Goal: Task Accomplishment & Management: Manage account settings

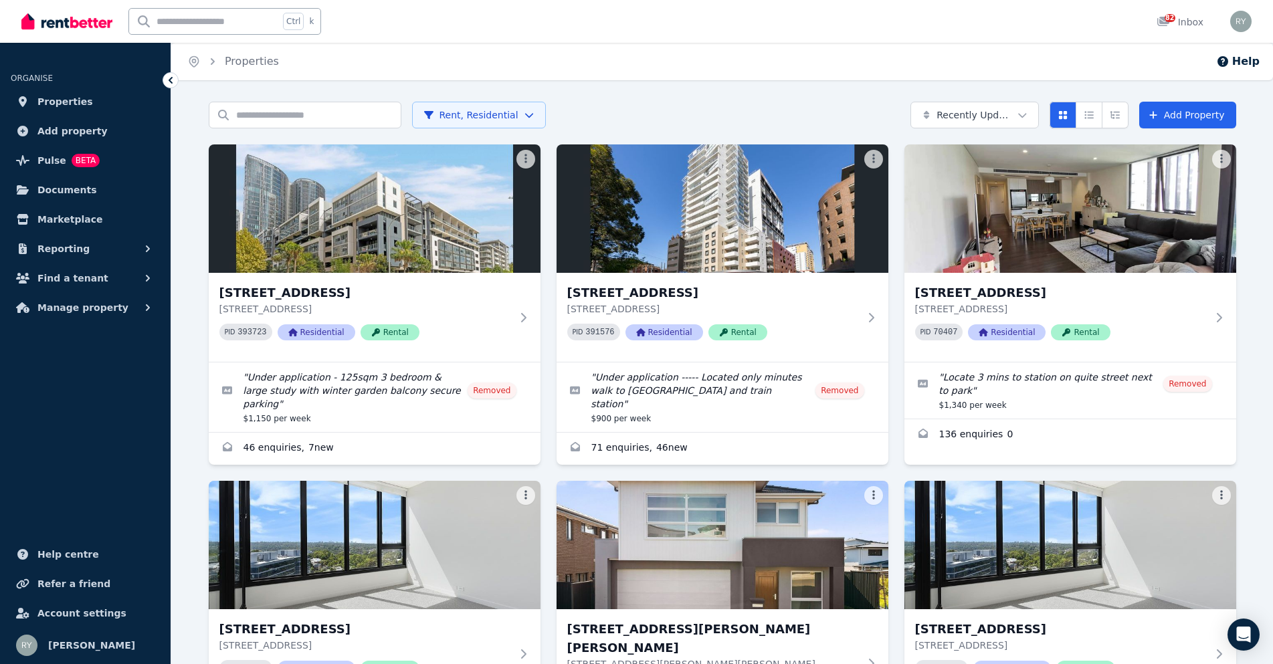
click at [609, 76] on div "Home Properties Help" at bounding box center [722, 61] width 1102 height 37
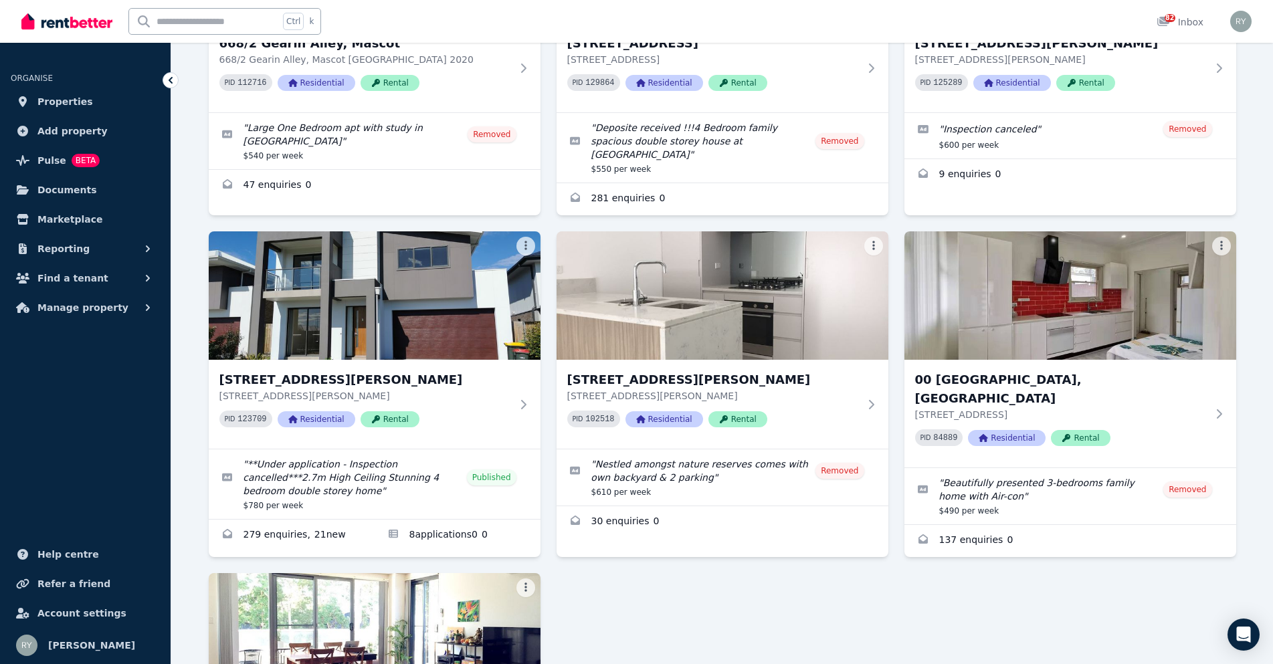
scroll to position [2676, 0]
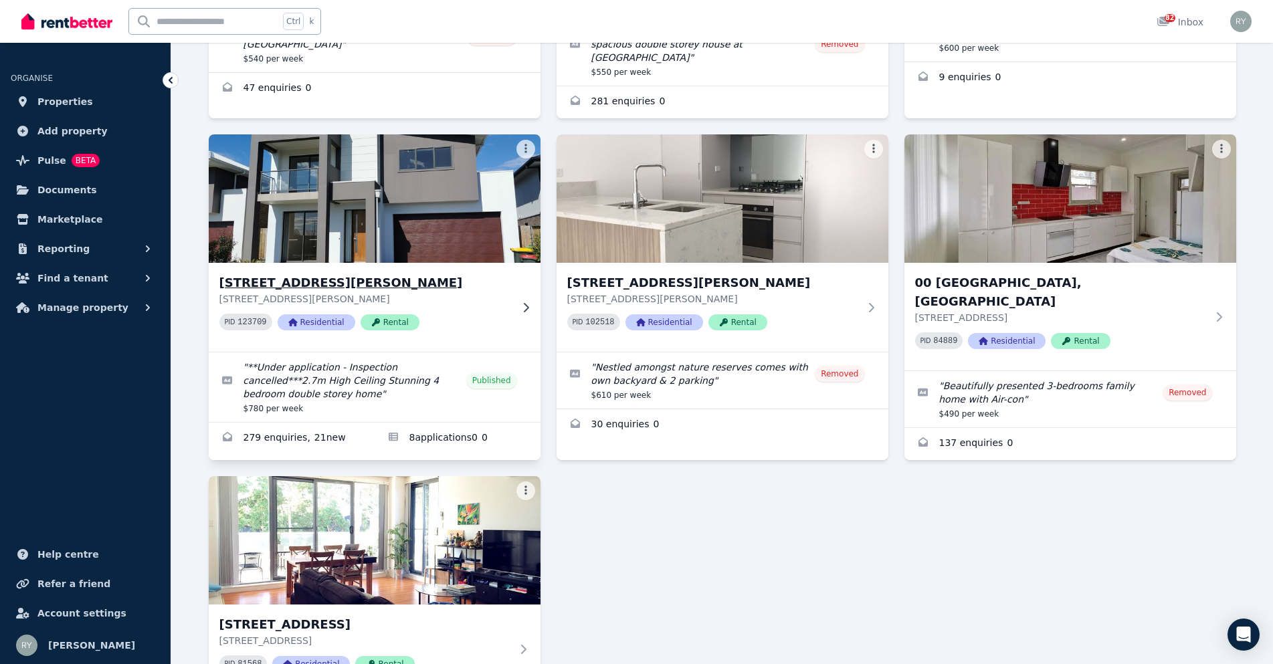
click at [292, 165] on img at bounding box center [374, 198] width 348 height 135
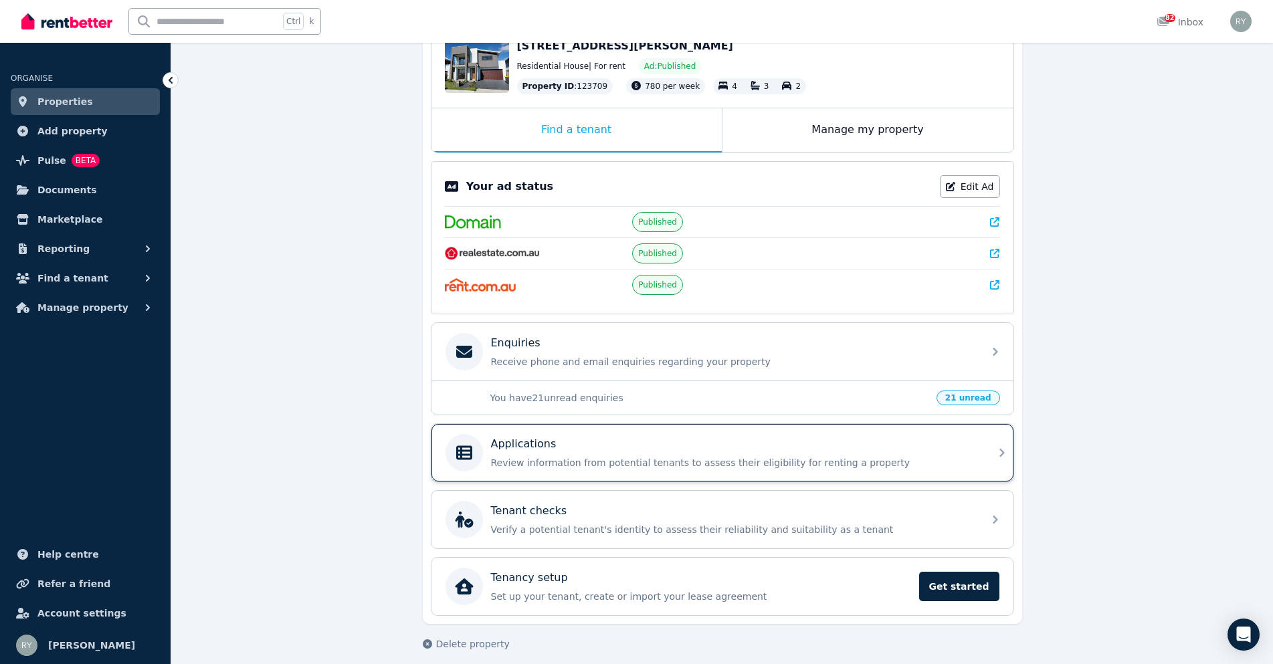
scroll to position [167, 0]
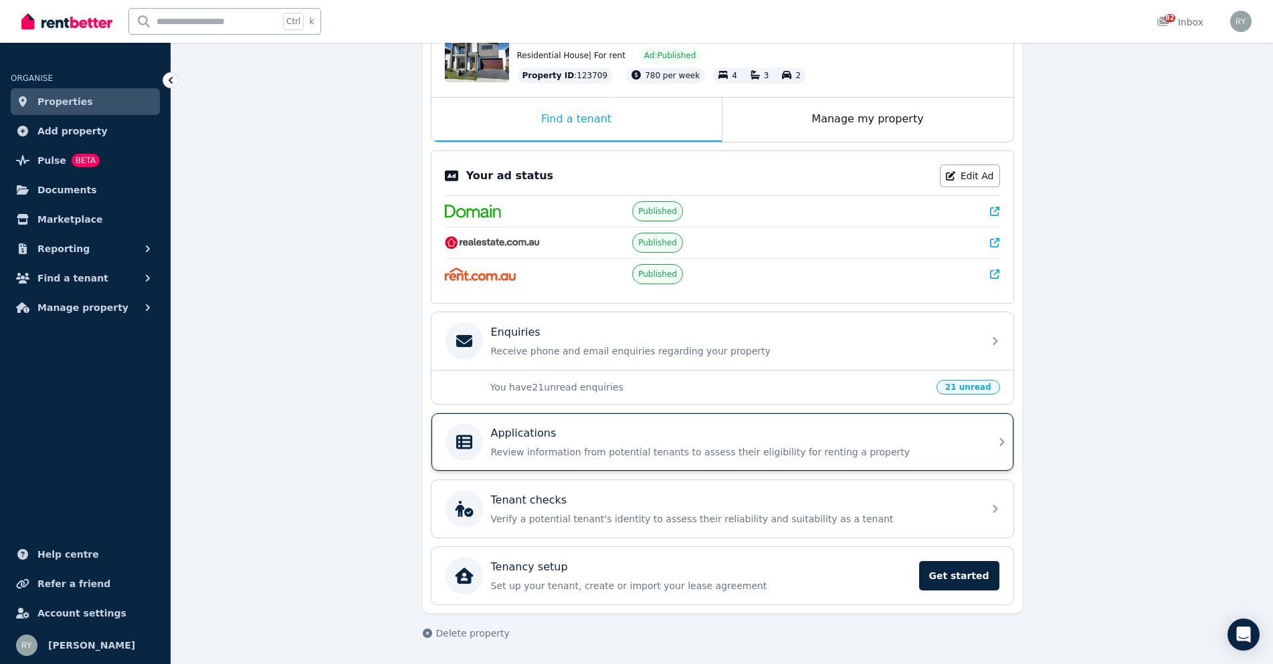
click at [963, 434] on div "Applications" at bounding box center [733, 433] width 484 height 16
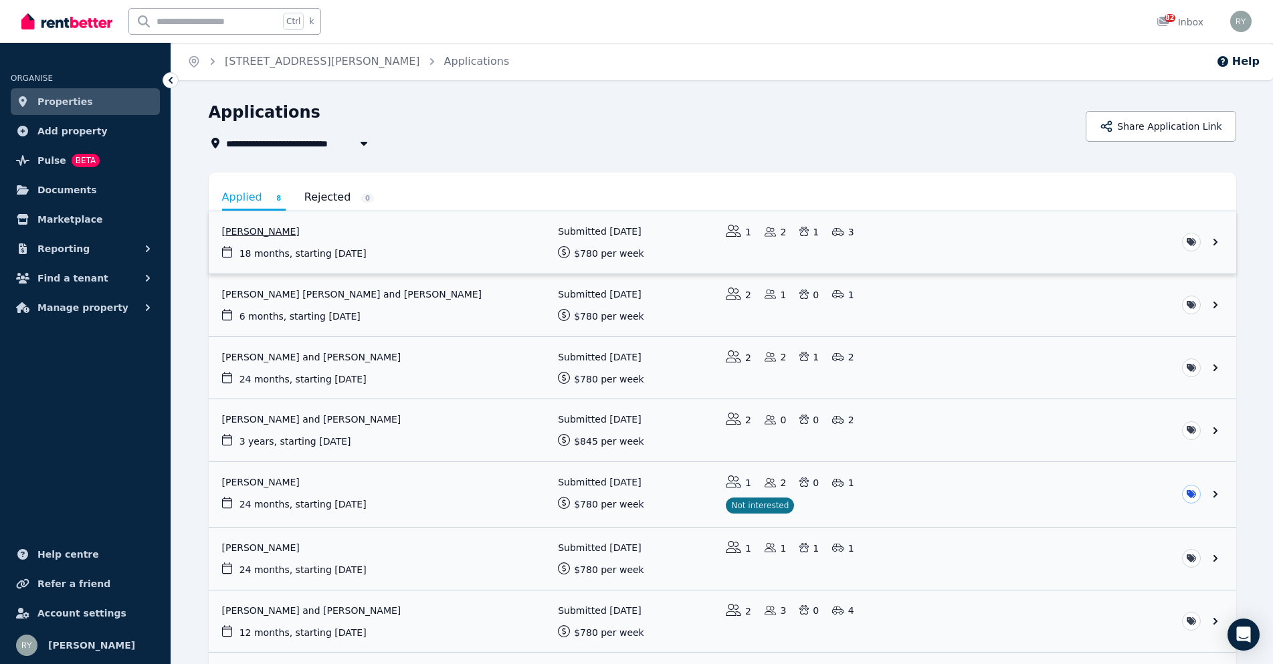
click at [266, 231] on link "View application: Ivanka Frketic" at bounding box center [722, 242] width 1027 height 62
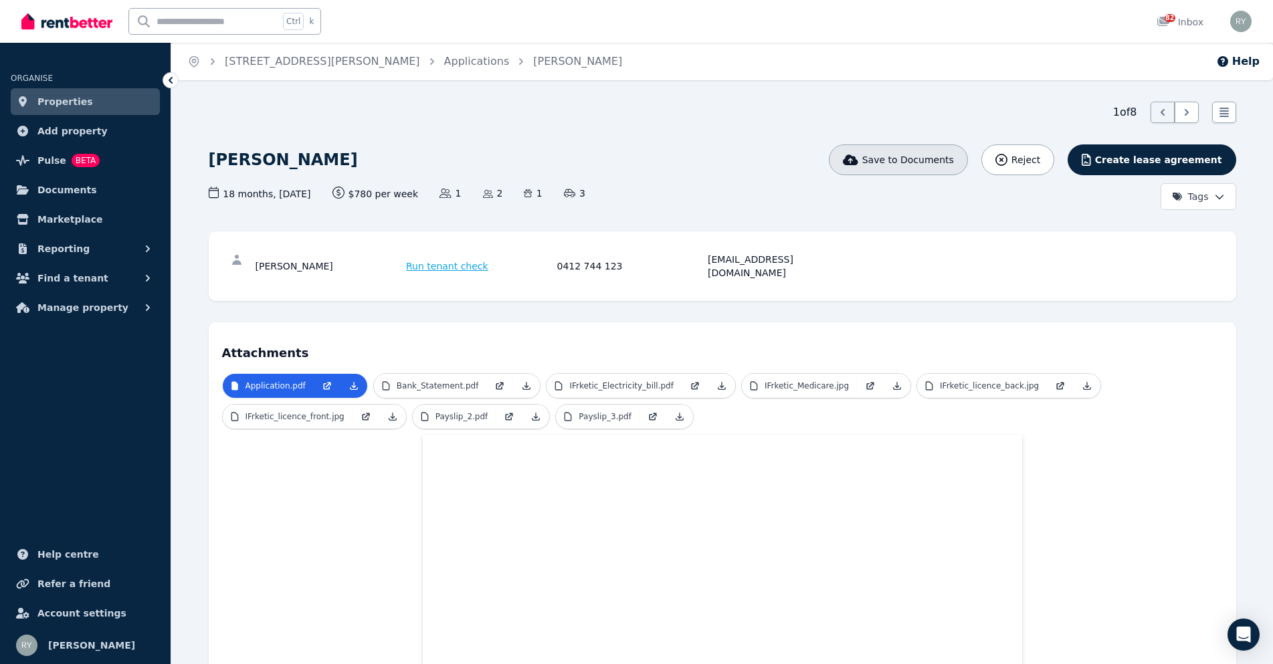
click at [946, 167] on button "Save to Documents" at bounding box center [898, 159] width 139 height 31
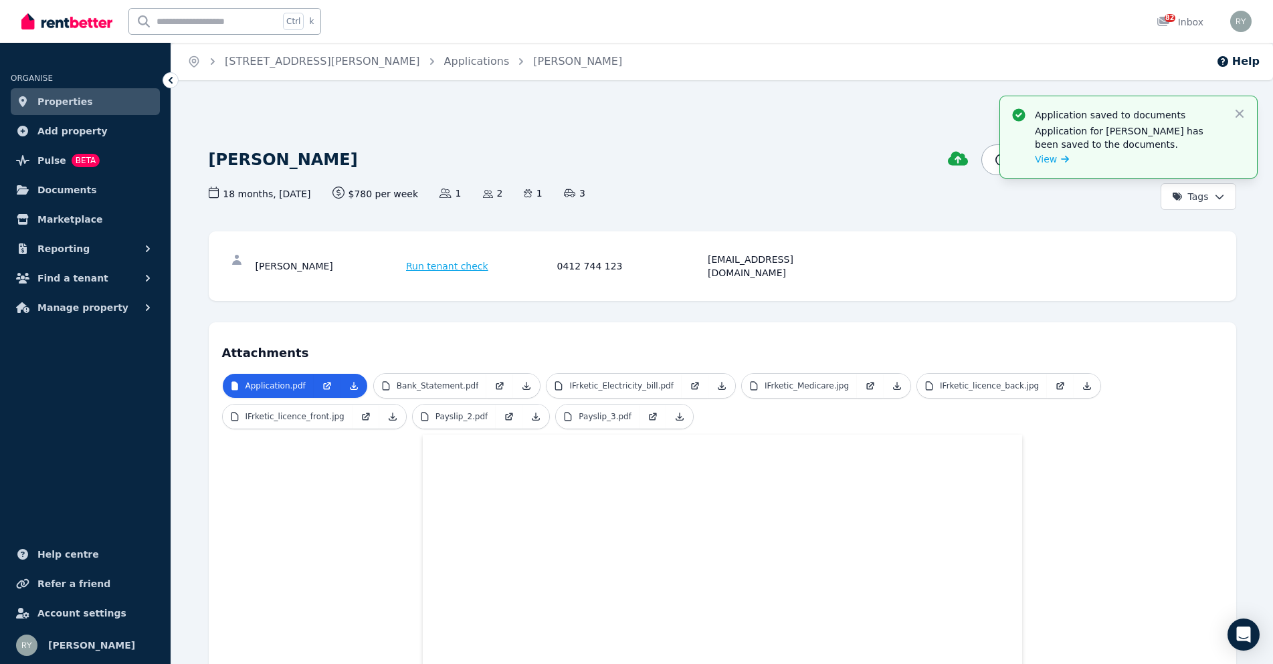
click at [1241, 112] on icon "button" at bounding box center [1239, 114] width 8 height 8
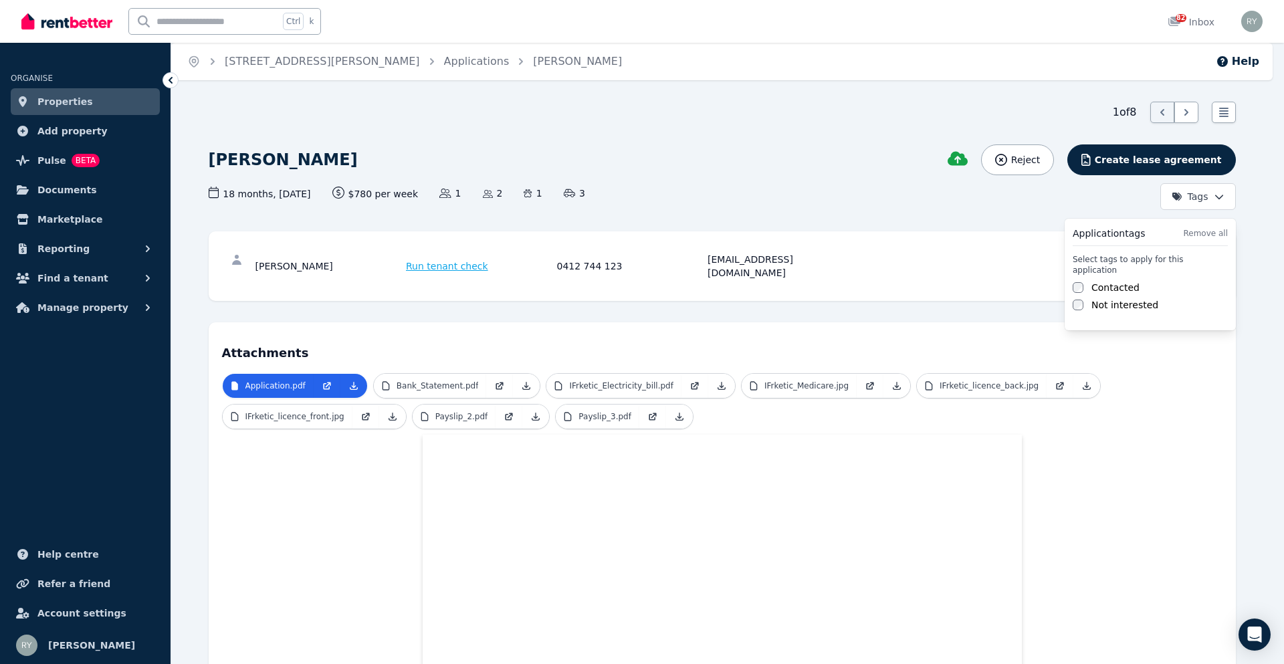
click at [1211, 198] on html "Open main menu Ctrl k 82 Inbox Open user menu ORGANISE Properties Add property …" at bounding box center [642, 332] width 1284 height 664
click at [1114, 281] on label "Contacted" at bounding box center [1116, 287] width 48 height 13
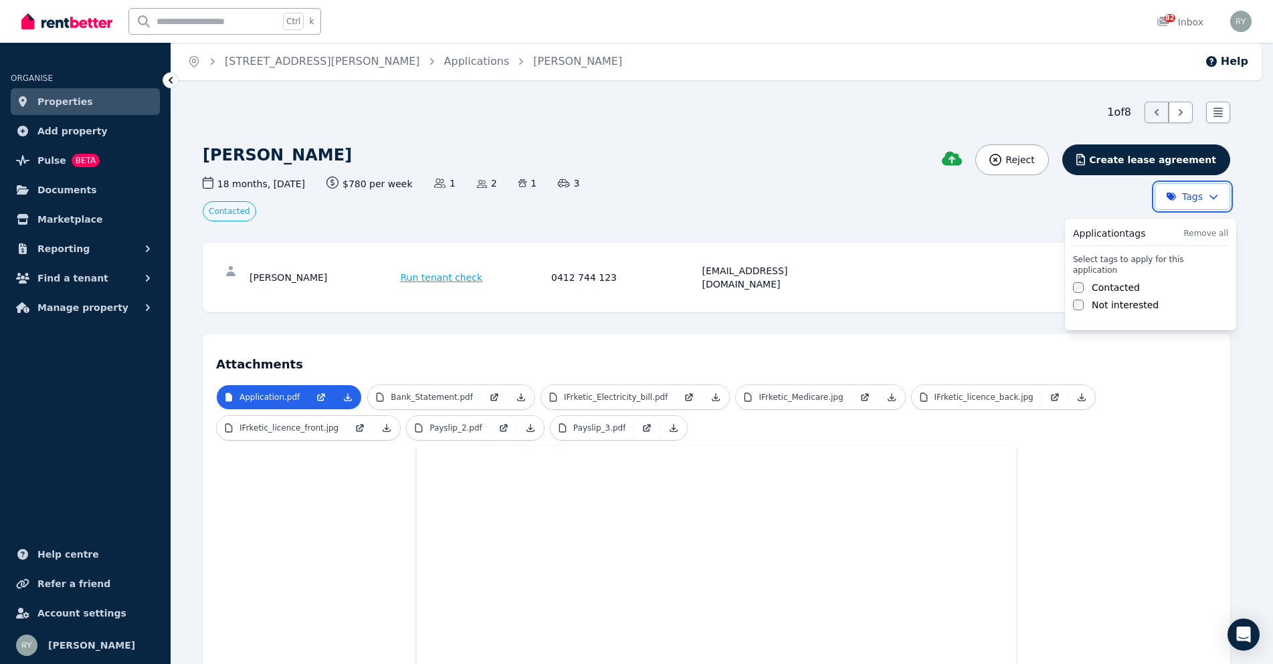
click at [983, 219] on html "Open main menu Ctrl k 82 Inbox Open user menu ORGANISE Properties Add property …" at bounding box center [636, 332] width 1273 height 664
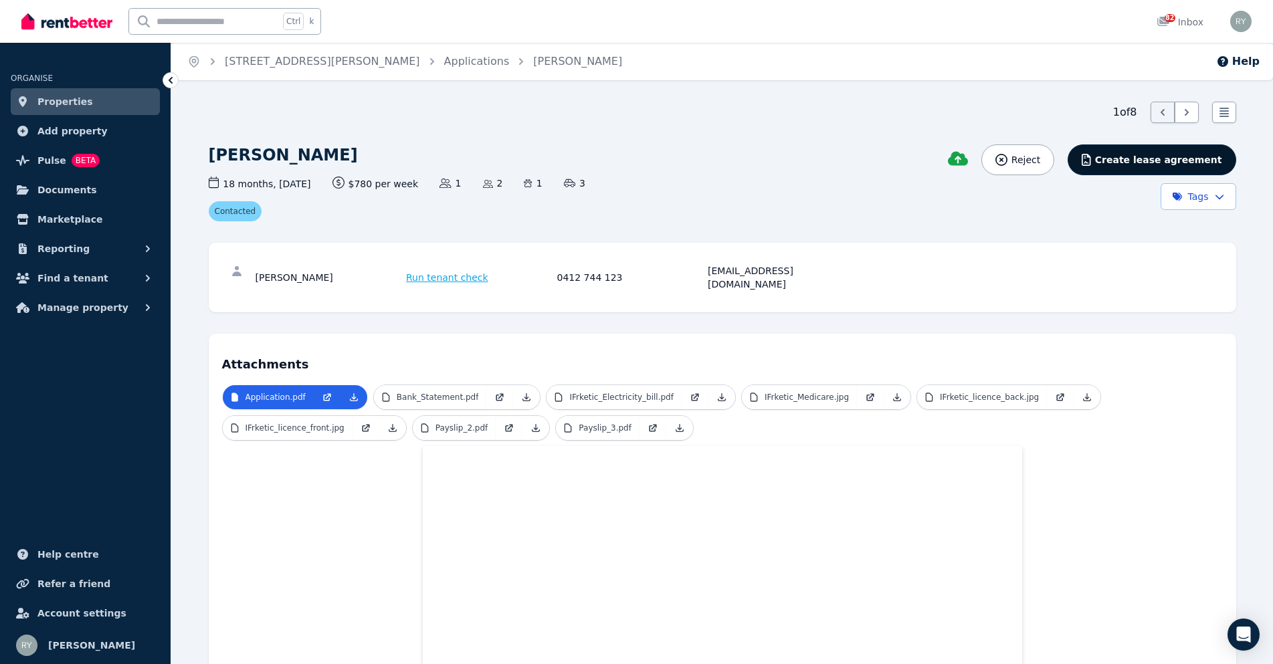
click at [1152, 163] on span "Create lease agreement" at bounding box center [1158, 159] width 127 height 13
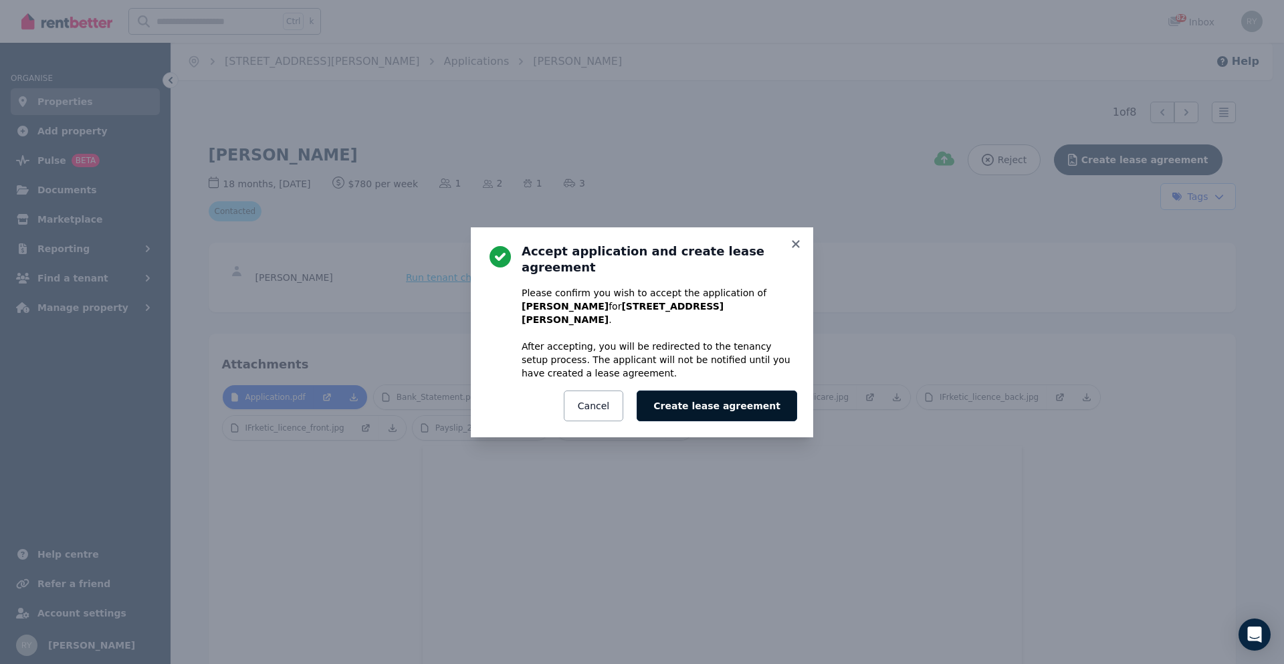
click at [709, 393] on button "Create lease agreement" at bounding box center [717, 406] width 161 height 31
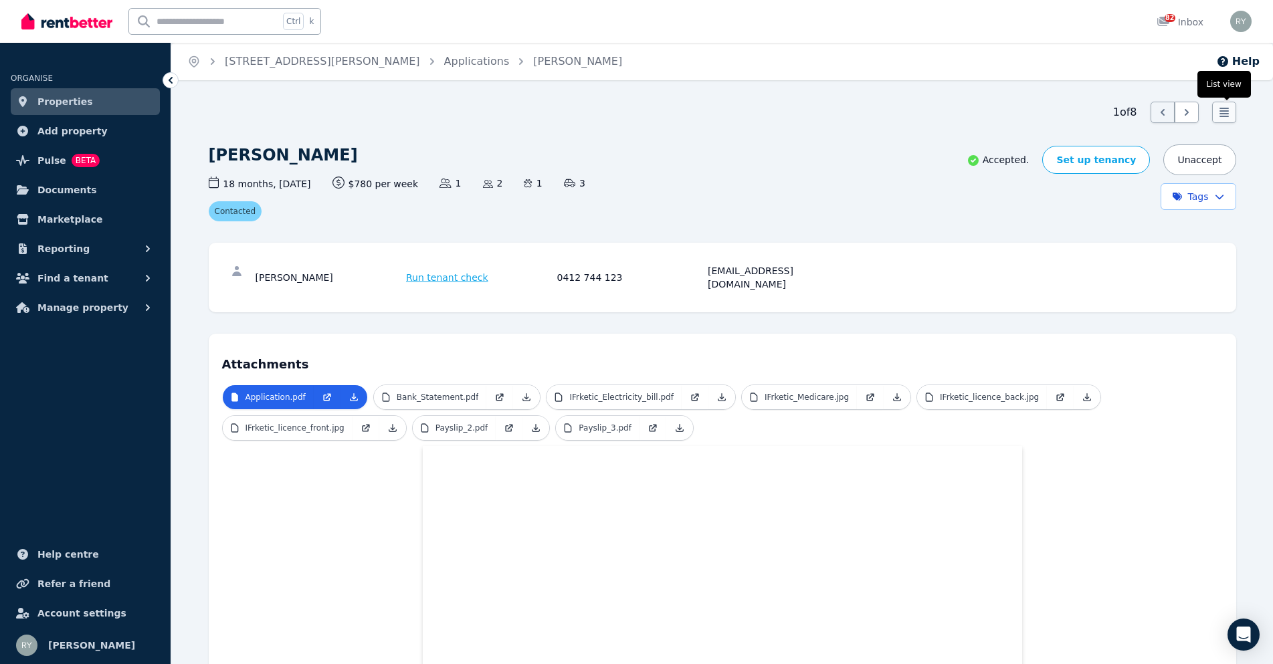
click at [1225, 117] on icon at bounding box center [1223, 112] width 9 height 9
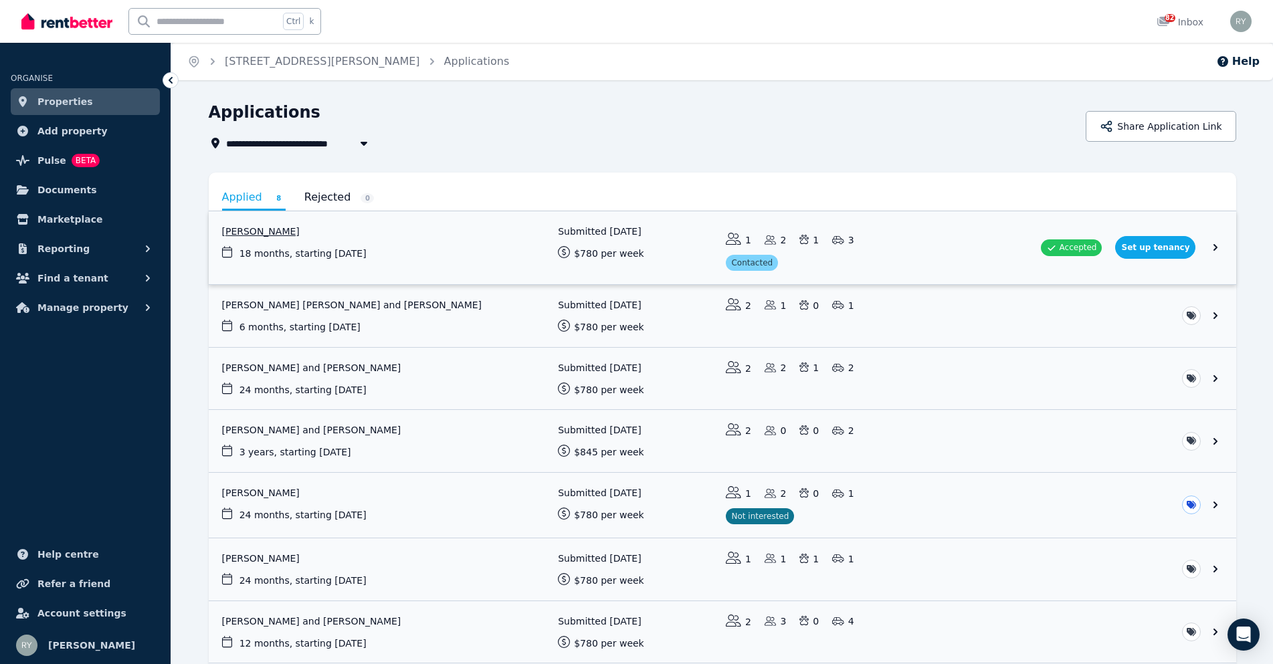
click at [1228, 249] on link "View application: Ivanka Frketic" at bounding box center [722, 247] width 1027 height 73
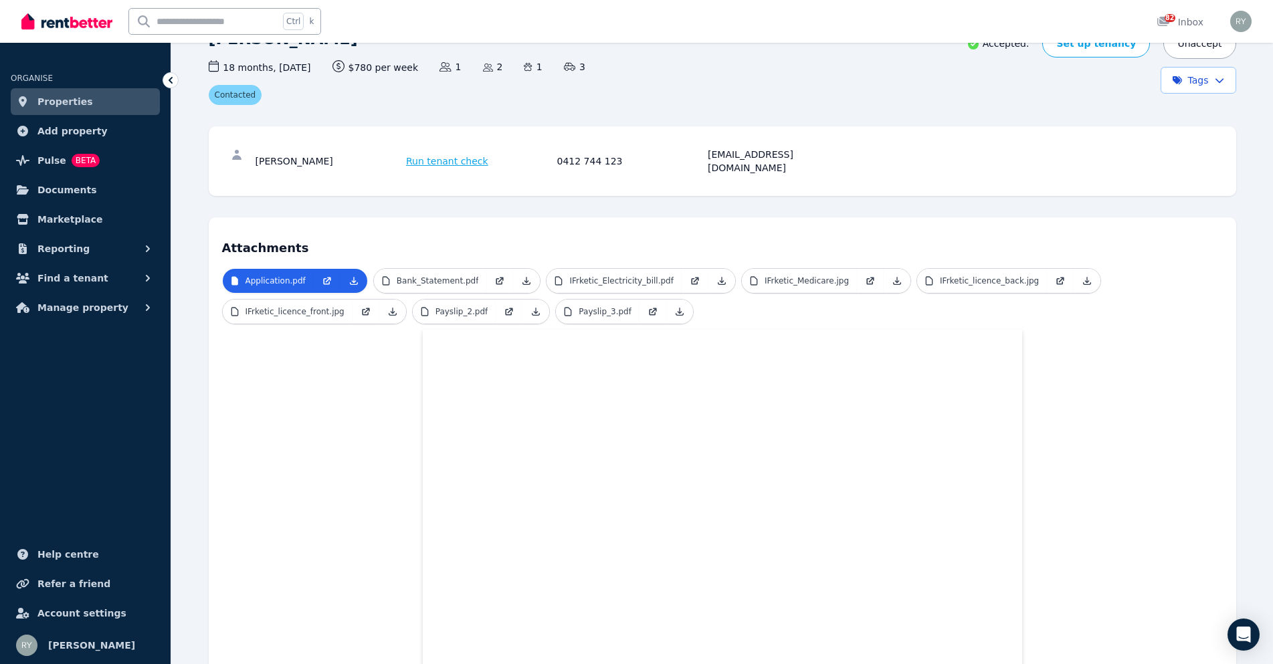
scroll to position [67, 0]
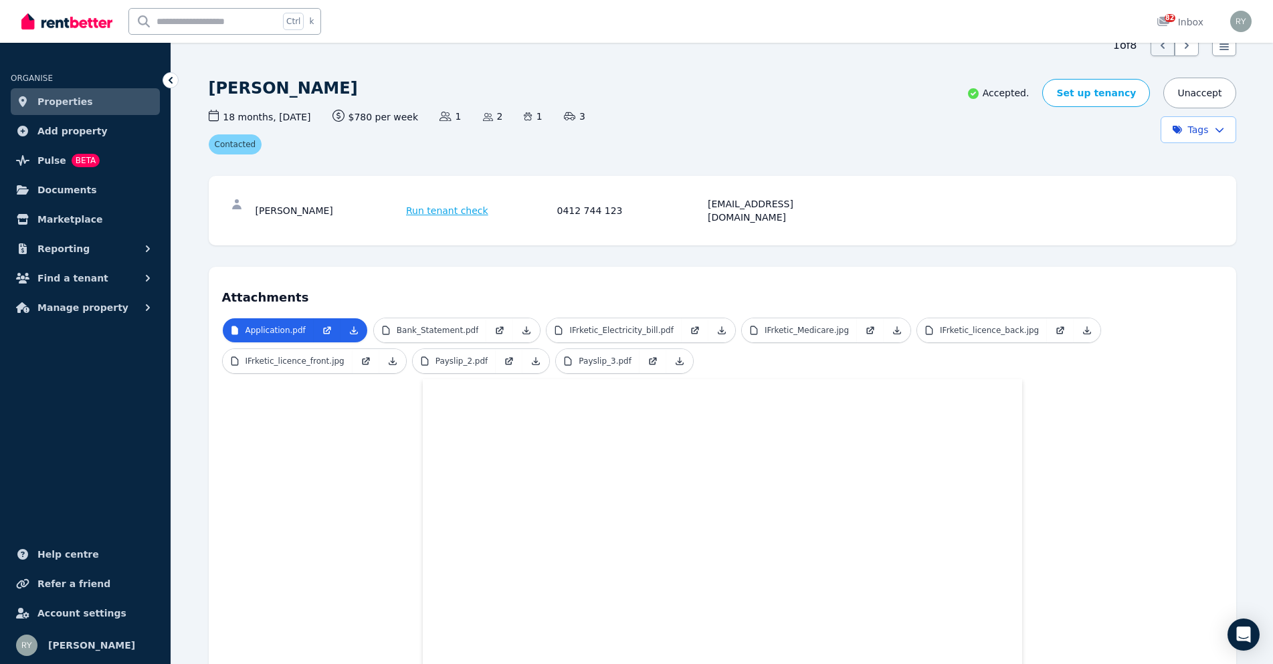
drag, startPoint x: 256, startPoint y: 204, endPoint x: 314, endPoint y: 207, distance: 58.3
click at [314, 207] on div "[PERSON_NAME]" at bounding box center [329, 210] width 147 height 27
copy div "[PERSON_NAME]"
click at [350, 326] on icon at bounding box center [353, 329] width 7 height 7
click at [521, 325] on icon at bounding box center [526, 330] width 11 height 11
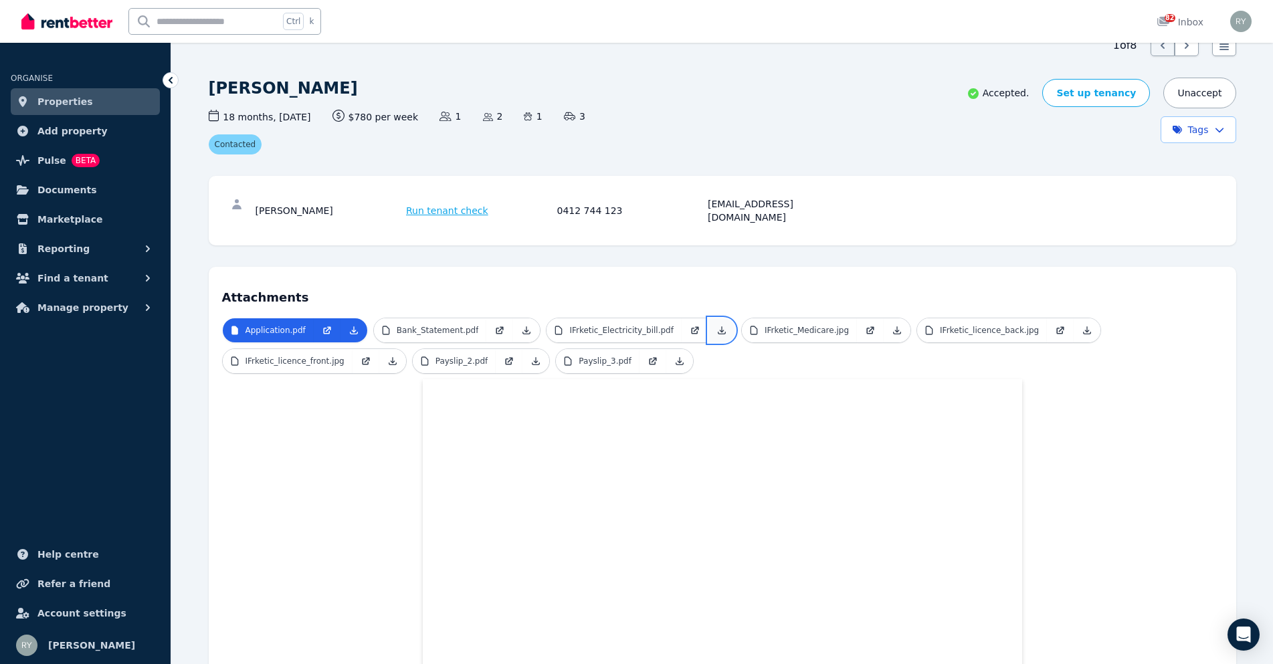
click at [708, 323] on link at bounding box center [721, 330] width 27 height 24
click at [892, 325] on icon at bounding box center [897, 330] width 11 height 11
click at [1084, 326] on icon at bounding box center [1087, 329] width 7 height 7
click at [387, 356] on icon at bounding box center [392, 361] width 11 height 11
click at [530, 356] on icon at bounding box center [535, 361] width 11 height 11
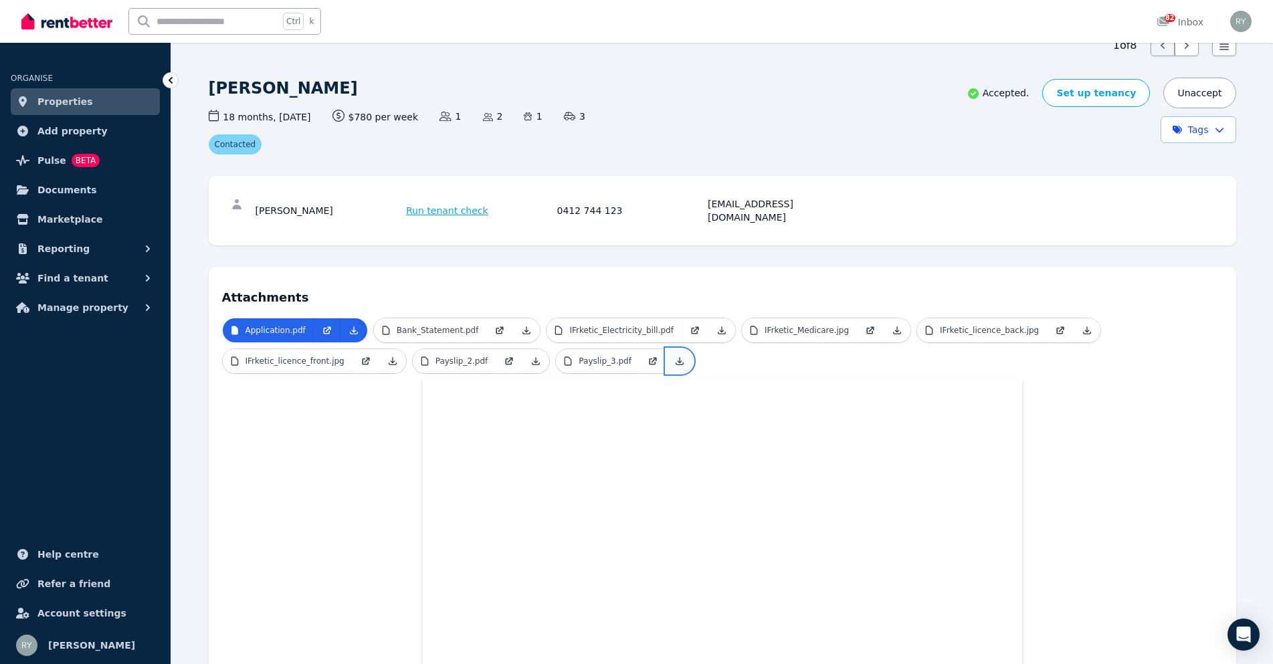
click at [674, 356] on icon at bounding box center [679, 361] width 11 height 11
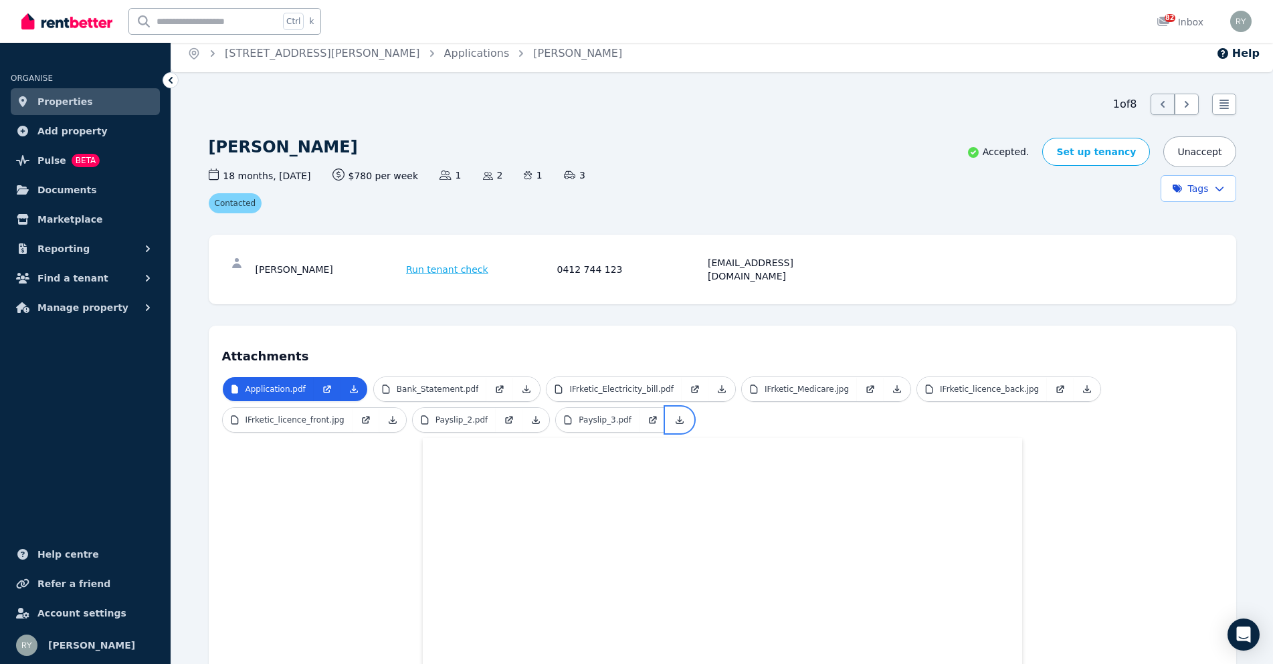
scroll to position [0, 0]
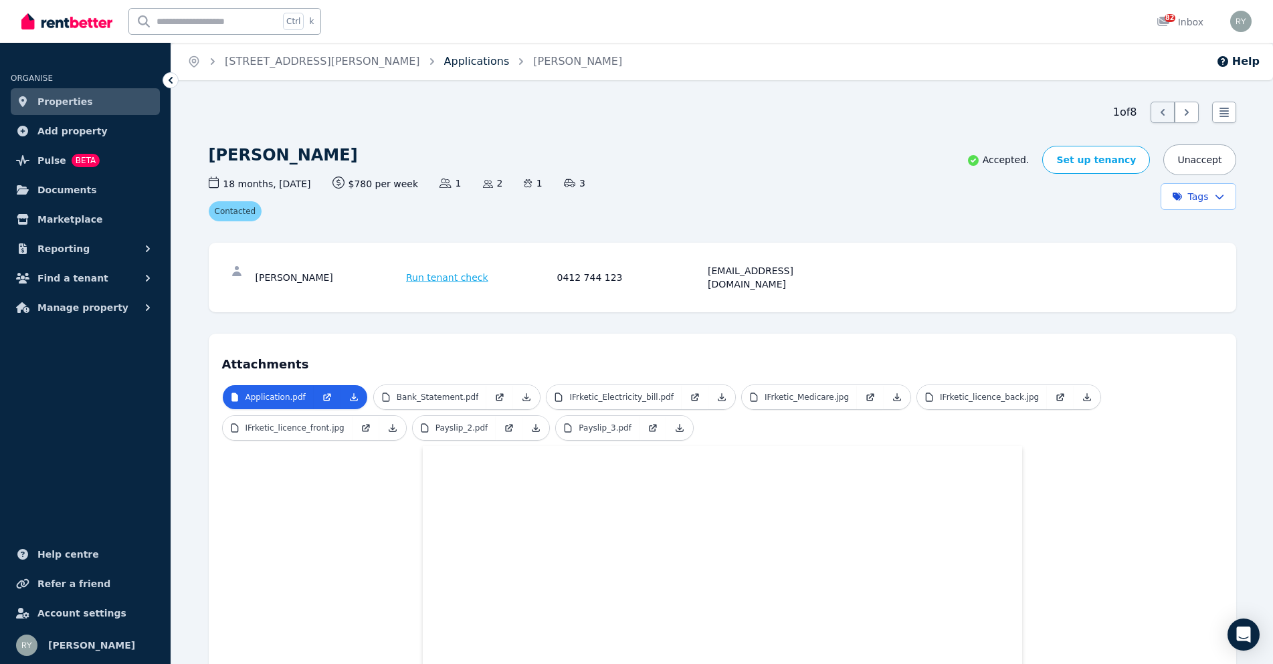
click at [444, 58] on link "Applications" at bounding box center [477, 61] width 66 height 13
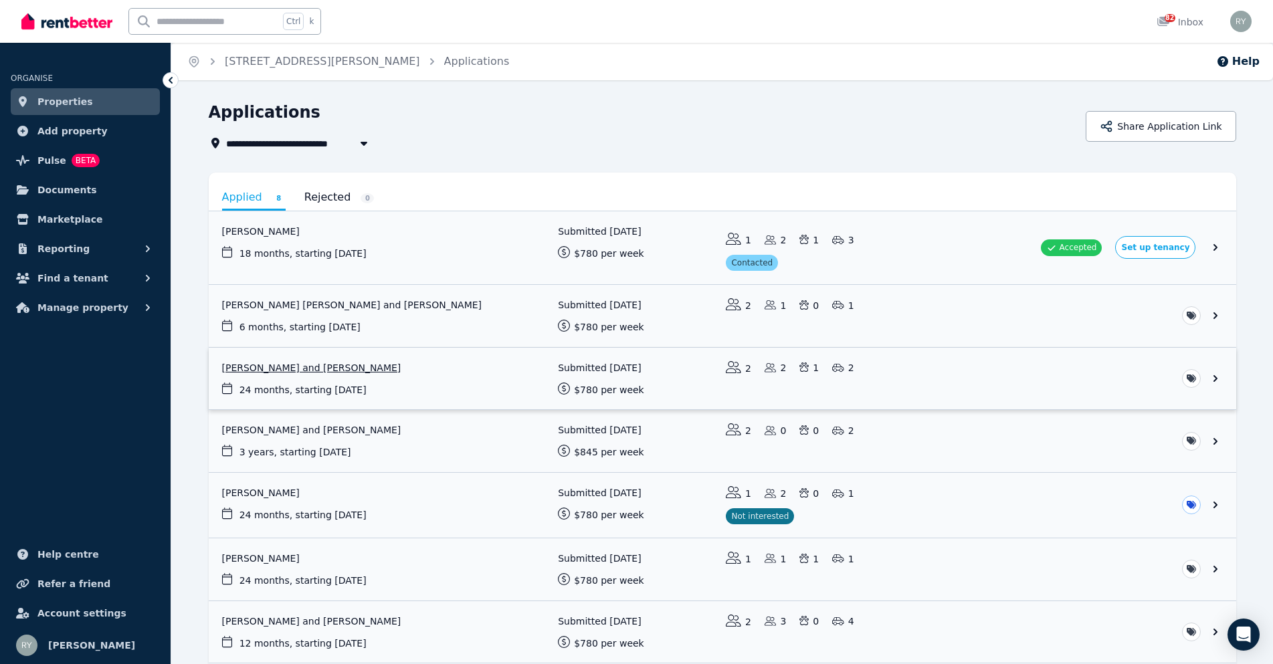
click at [355, 368] on link "View application: Victor Alonso Vasquez and Kristina Vasquez" at bounding box center [722, 379] width 1027 height 62
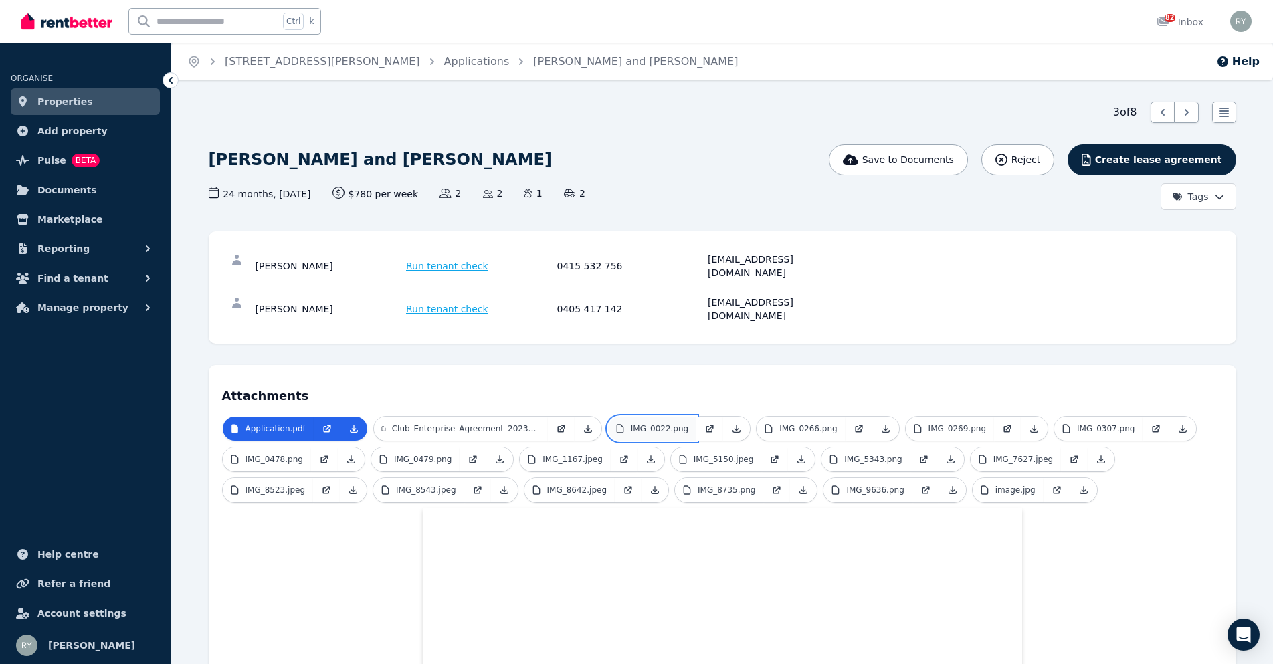
click at [668, 417] on link "IMG_0022.png" at bounding box center [652, 429] width 88 height 24
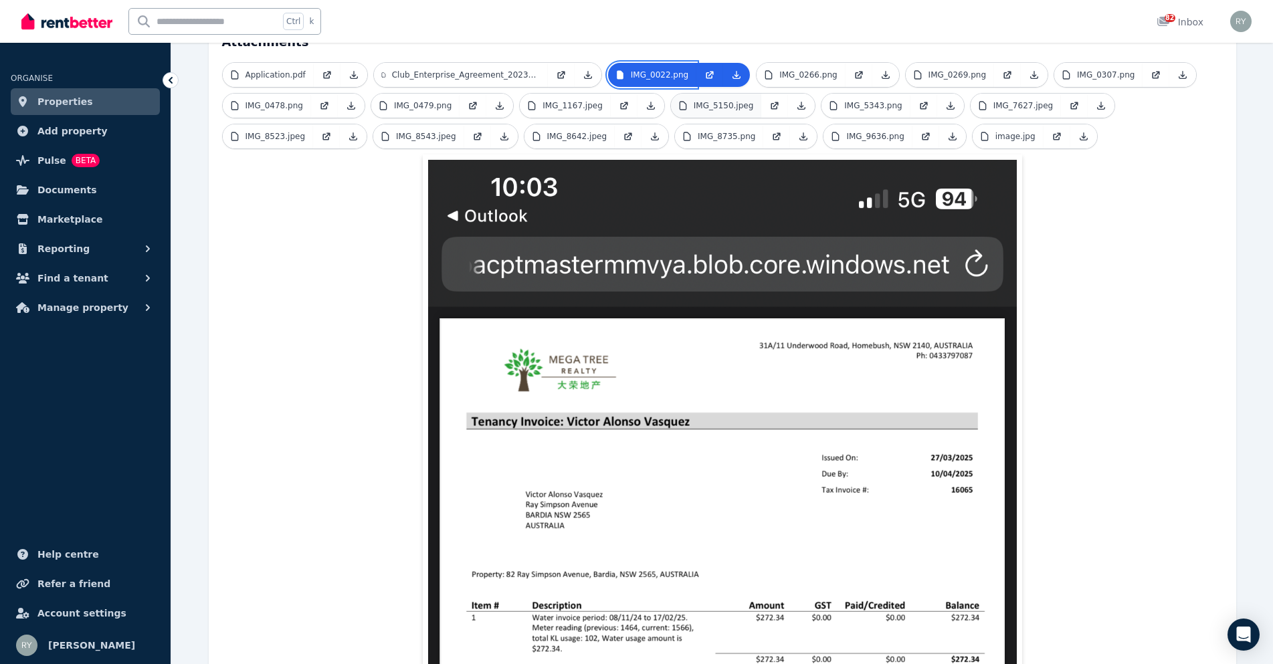
scroll to position [201, 0]
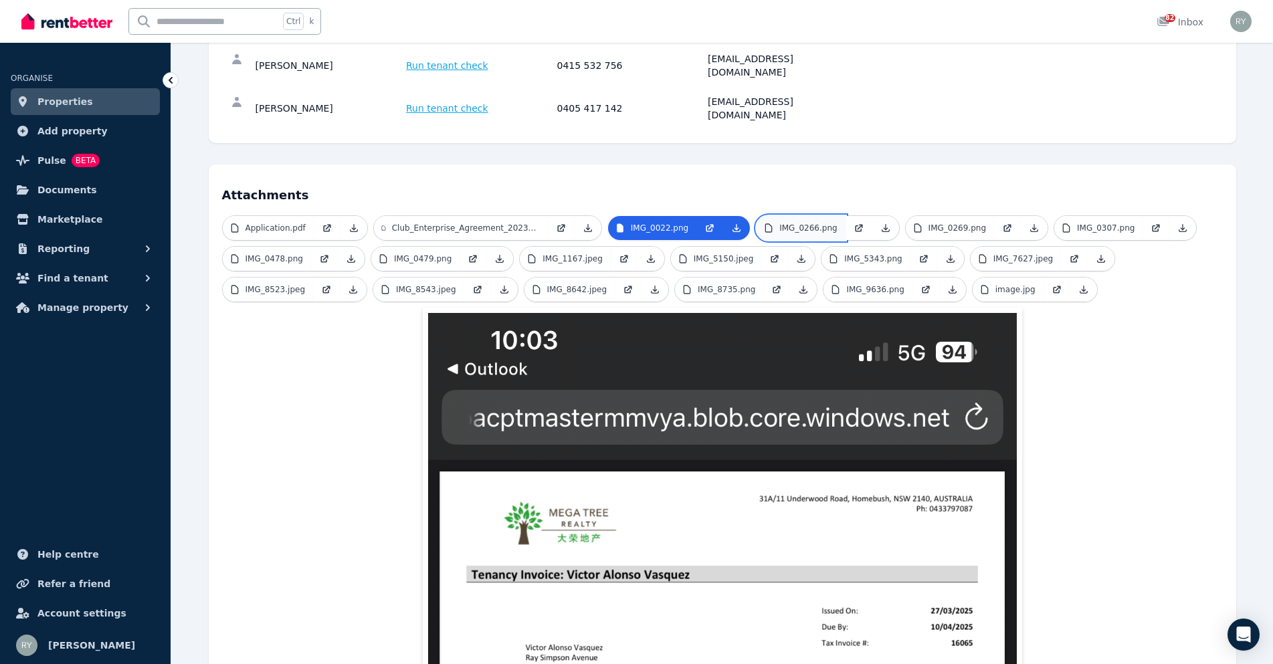
click at [789, 223] on p "IMG_0266.png" at bounding box center [808, 228] width 58 height 11
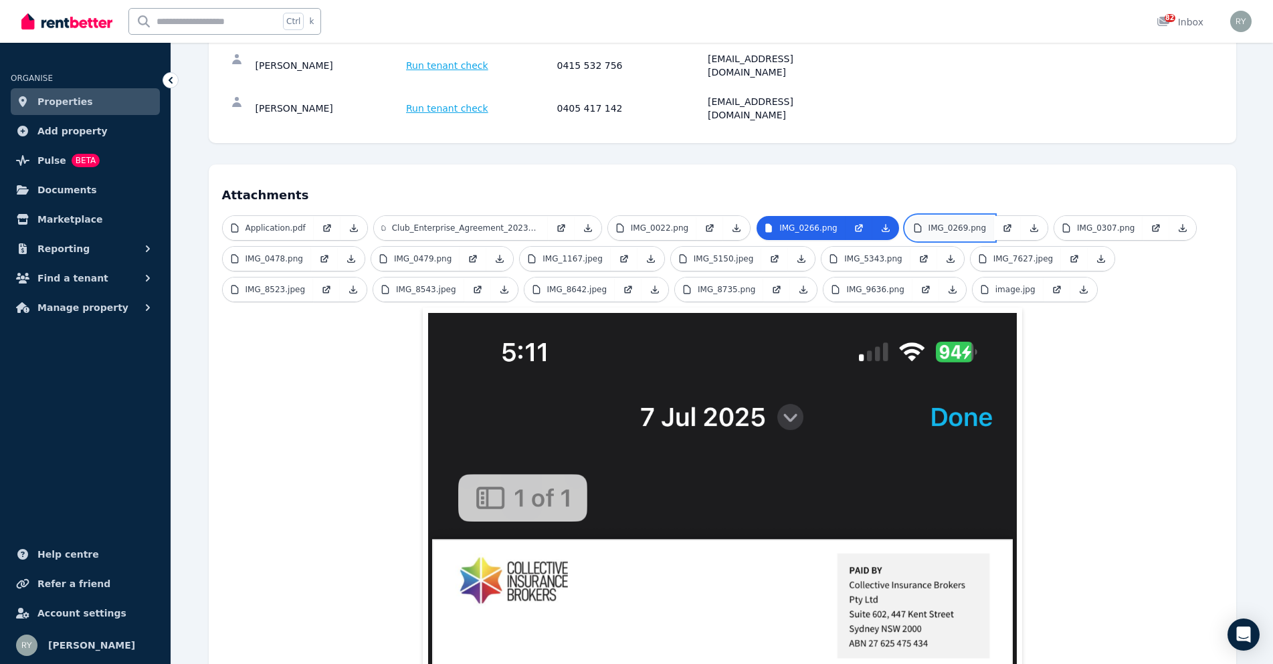
click at [953, 223] on p "IMG_0269.png" at bounding box center [957, 228] width 58 height 11
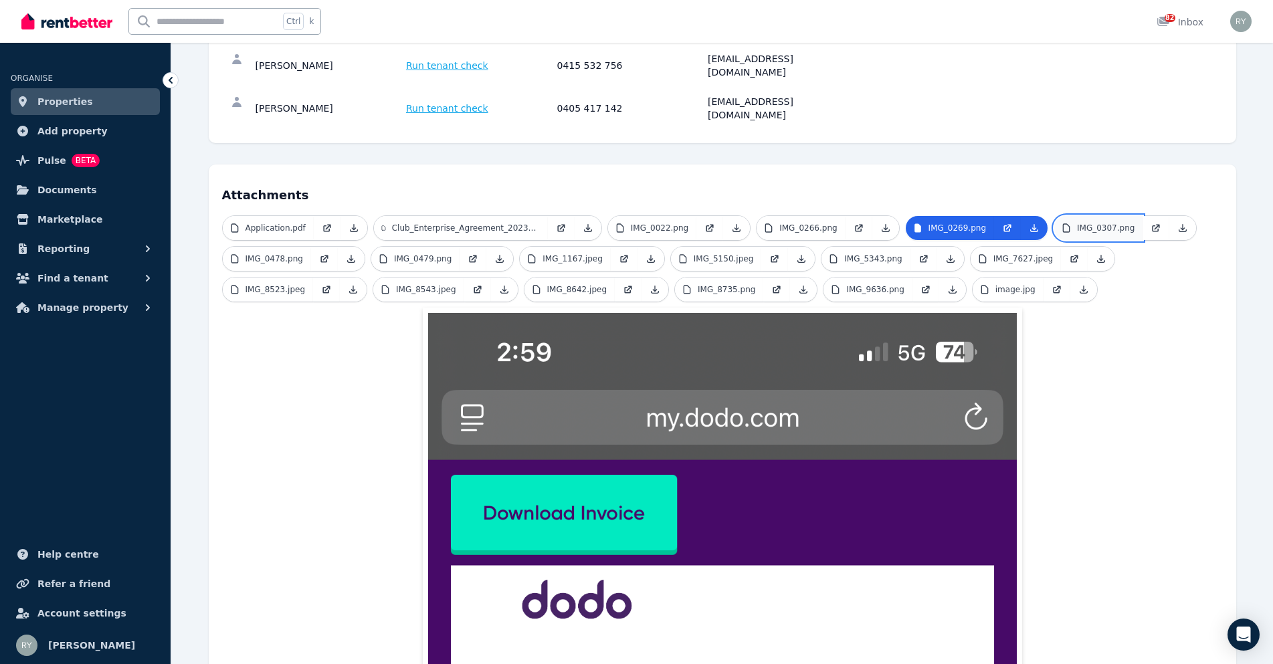
click at [1056, 216] on link "IMG_0307.png" at bounding box center [1098, 228] width 88 height 24
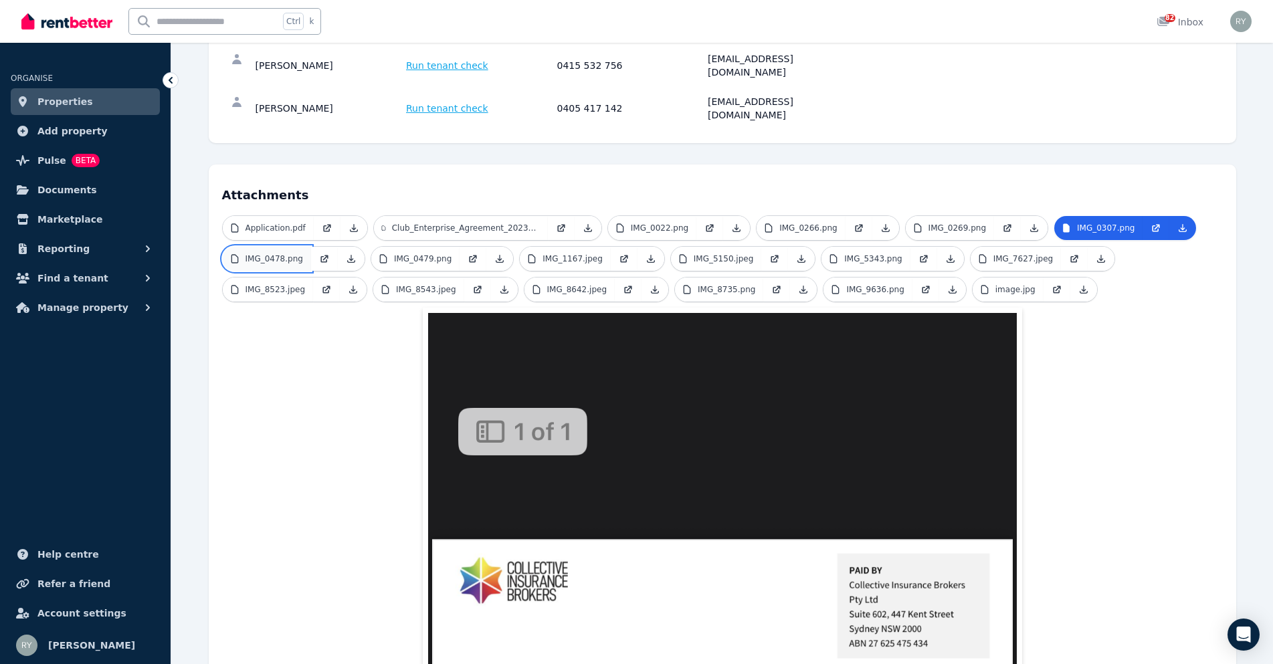
click at [280, 254] on p "IMG_0478.png" at bounding box center [274, 259] width 58 height 11
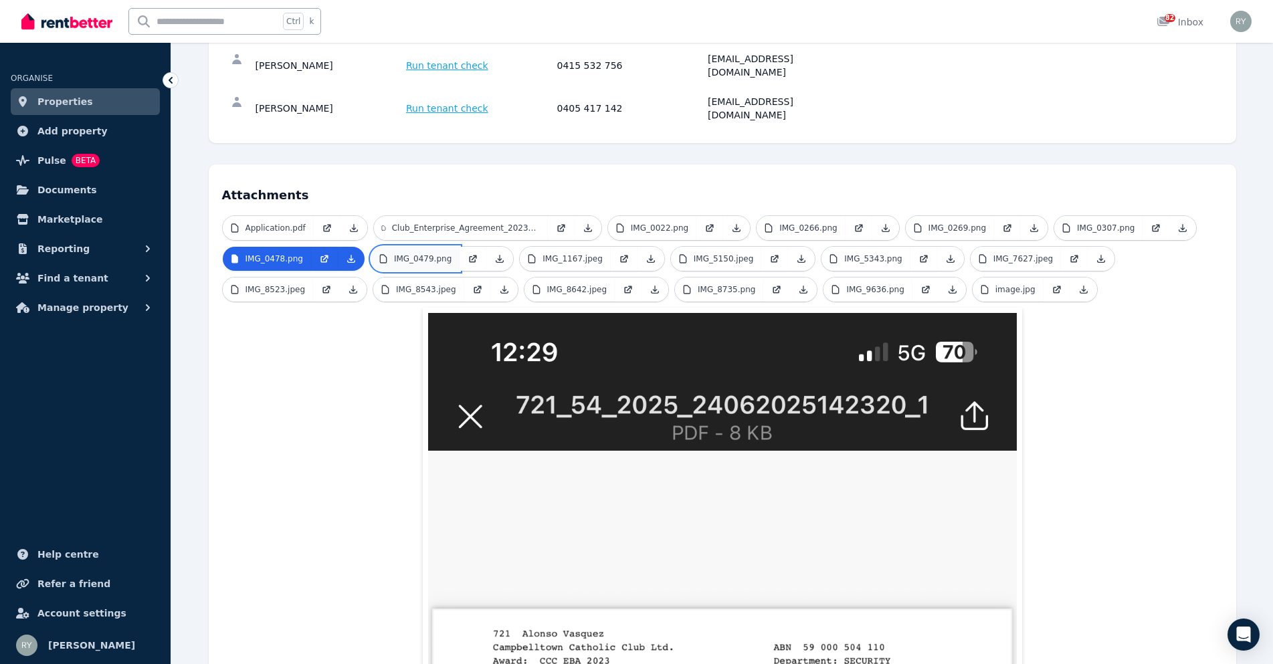
click at [403, 254] on p "IMG_0479.png" at bounding box center [423, 259] width 58 height 11
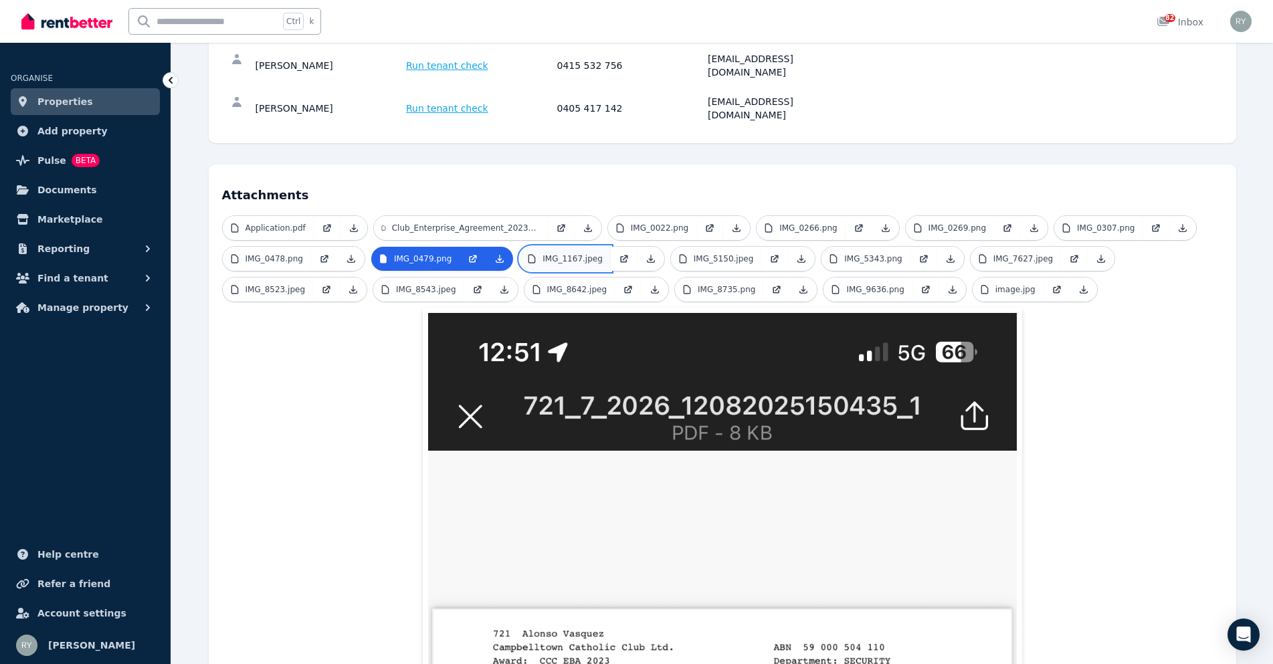
click at [548, 254] on p "IMG_1167.jpeg" at bounding box center [572, 259] width 60 height 11
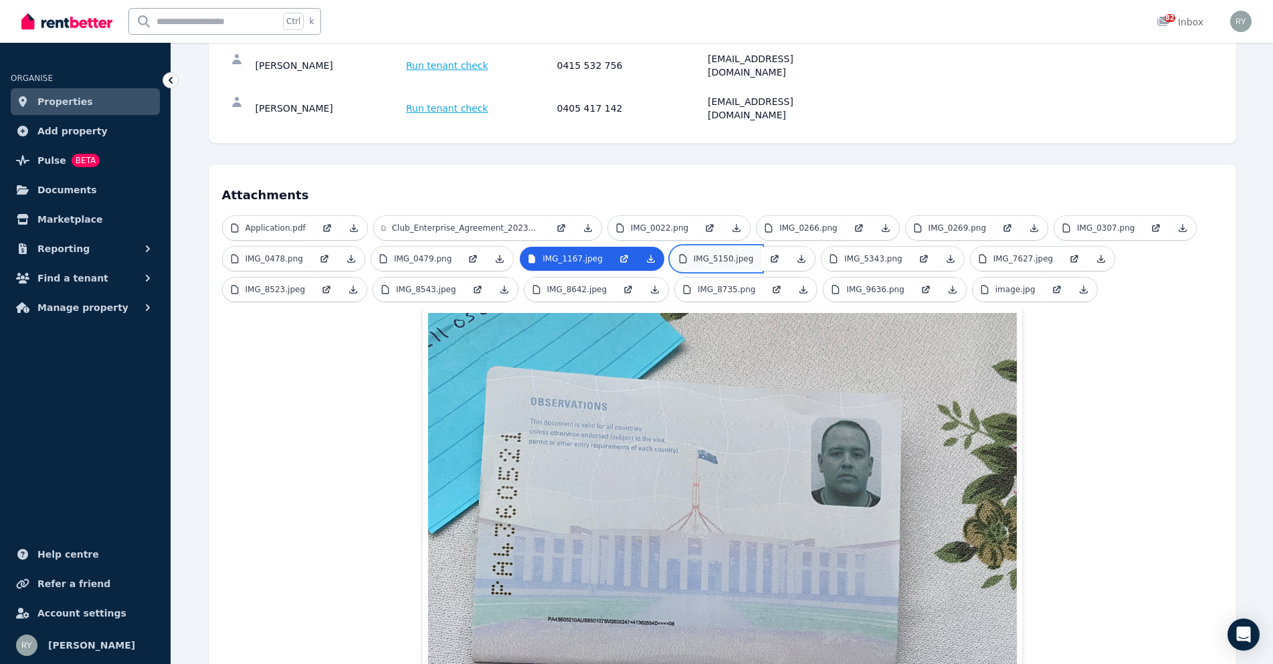
click at [694, 254] on p "IMG_5150.jpeg" at bounding box center [724, 259] width 60 height 11
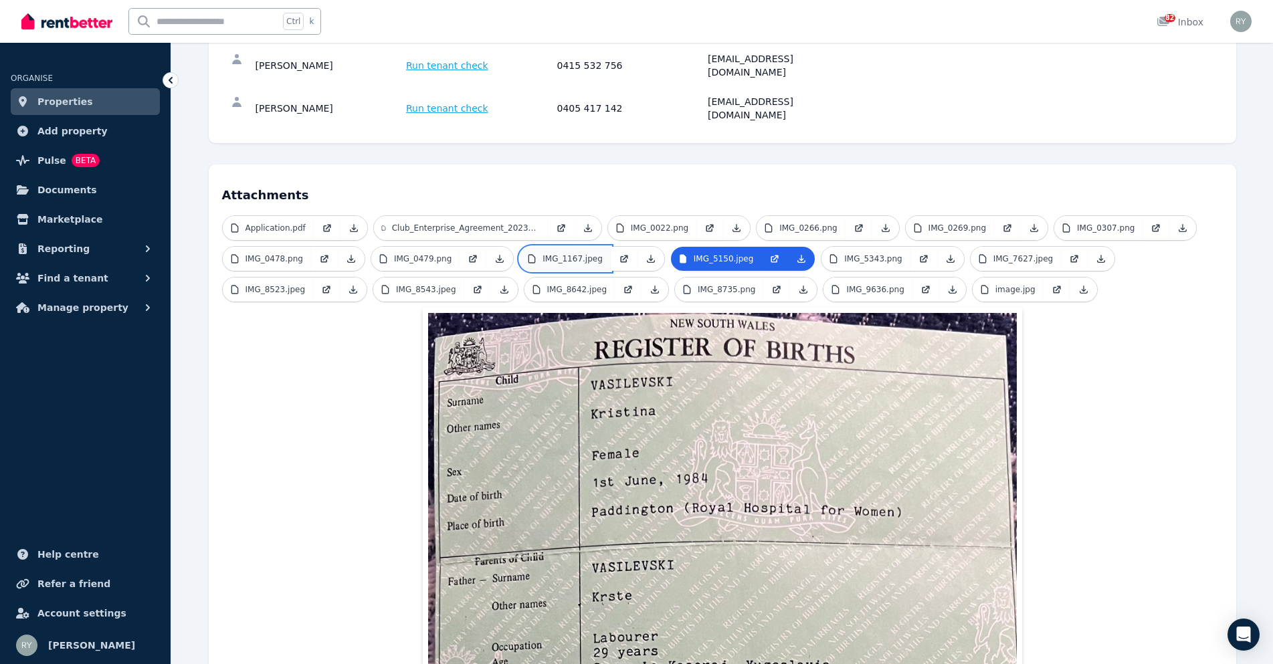
click at [526, 254] on icon at bounding box center [531, 259] width 11 height 11
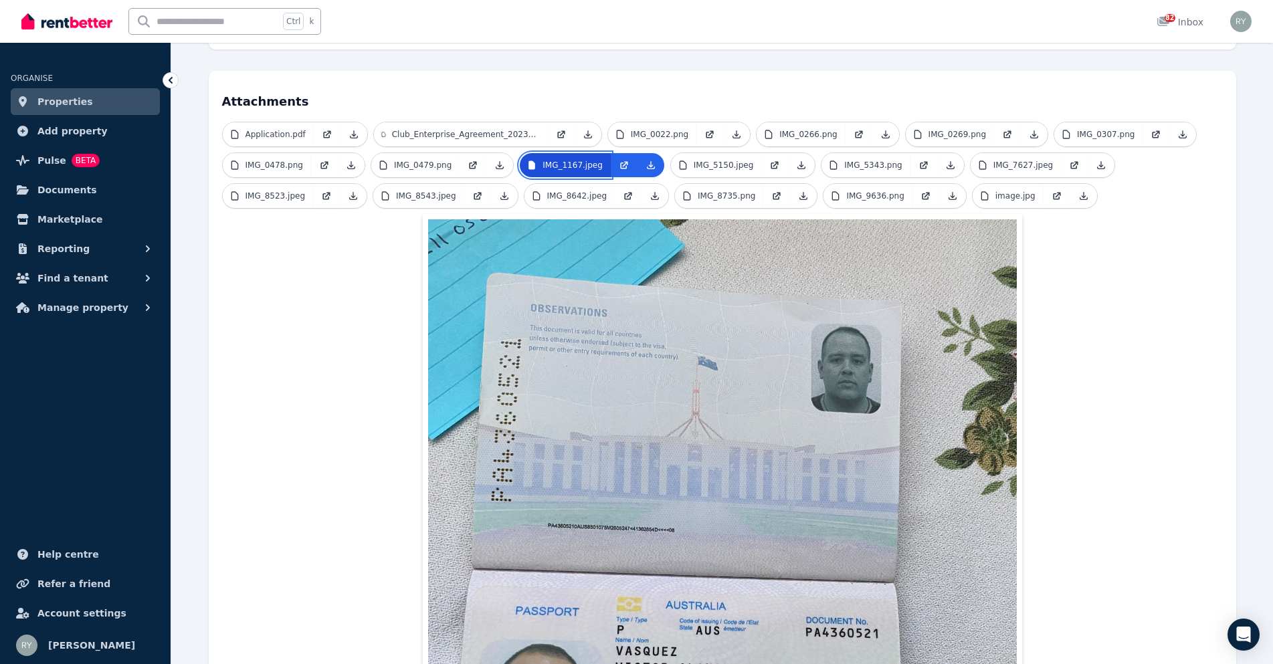
scroll to position [227, 0]
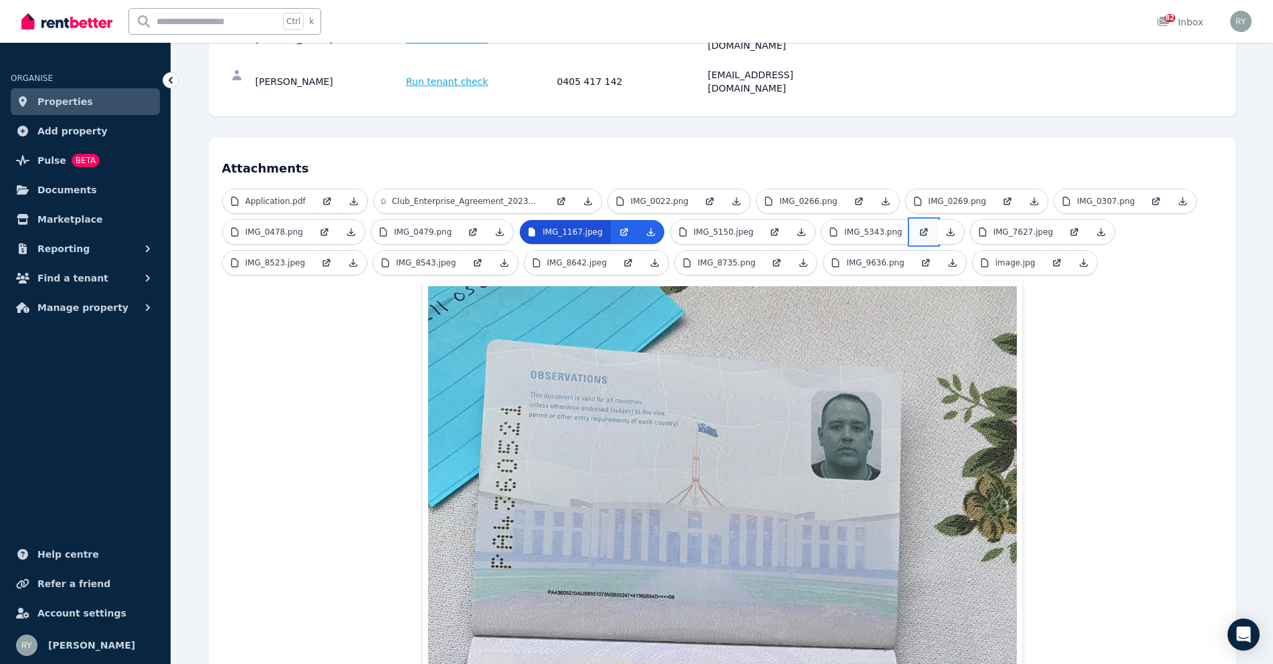
click at [910, 220] on link at bounding box center [923, 232] width 27 height 24
click at [971, 220] on link "IMG_7627.jpeg" at bounding box center [1016, 232] width 91 height 24
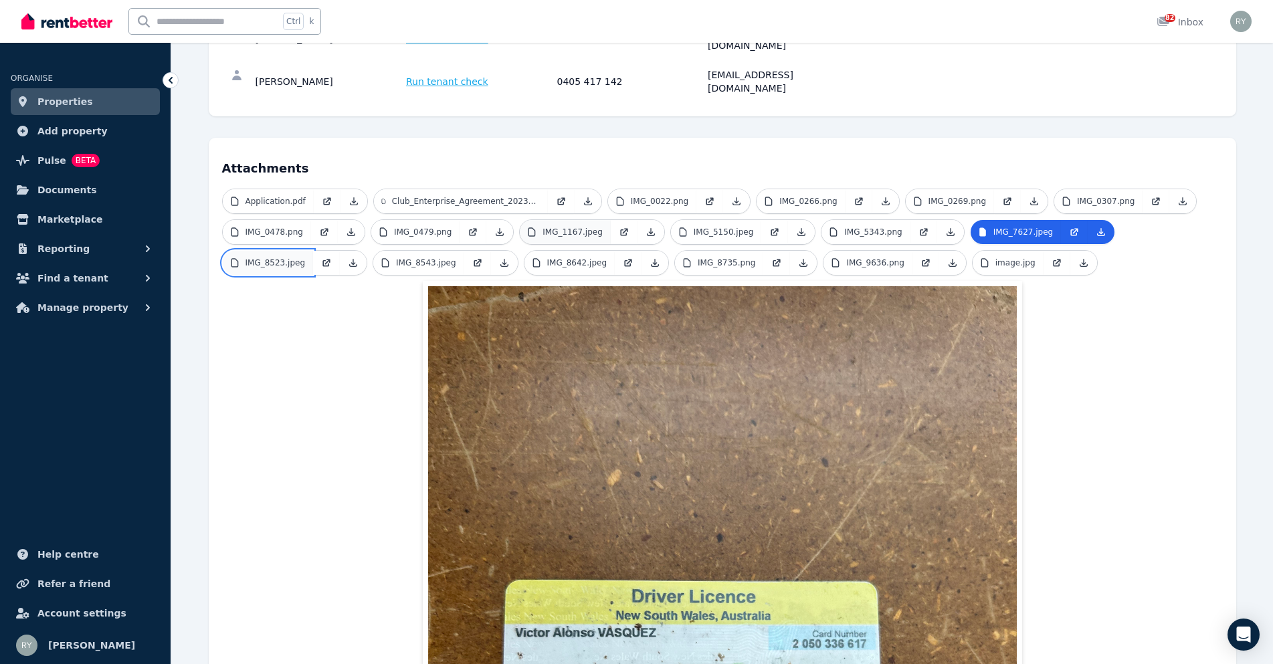
click at [287, 251] on link "IMG_8523.jpeg" at bounding box center [268, 263] width 91 height 24
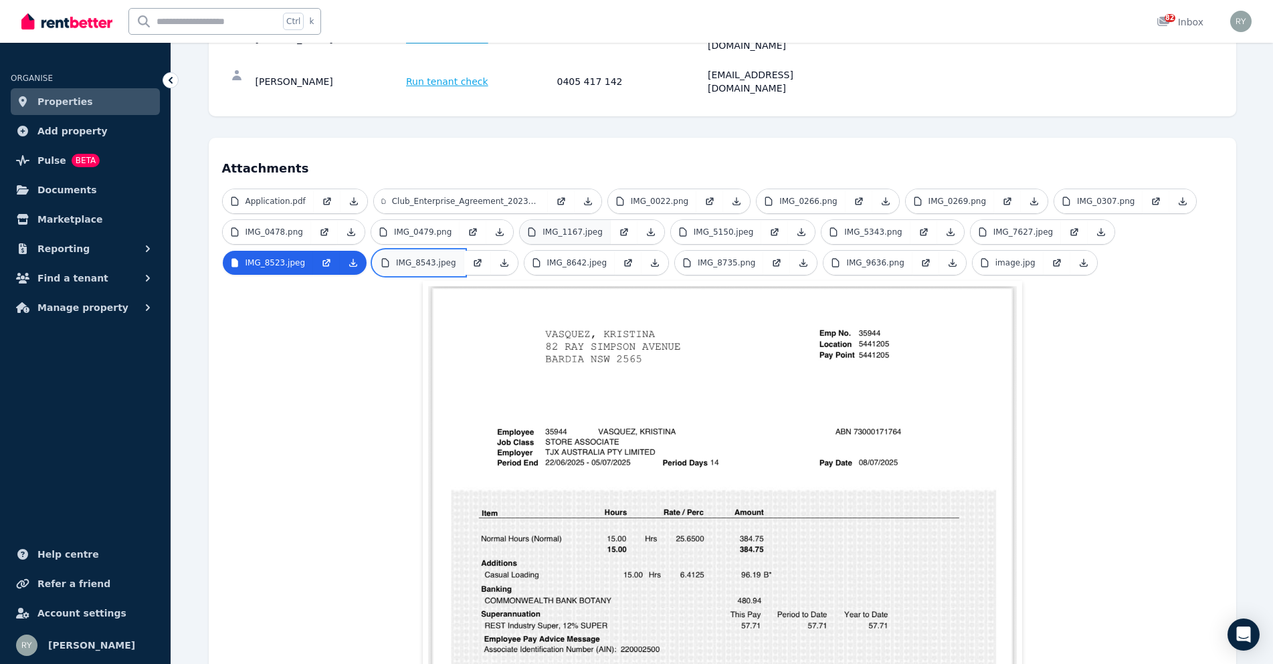
click at [403, 258] on p "IMG_8543.jpeg" at bounding box center [426, 263] width 60 height 11
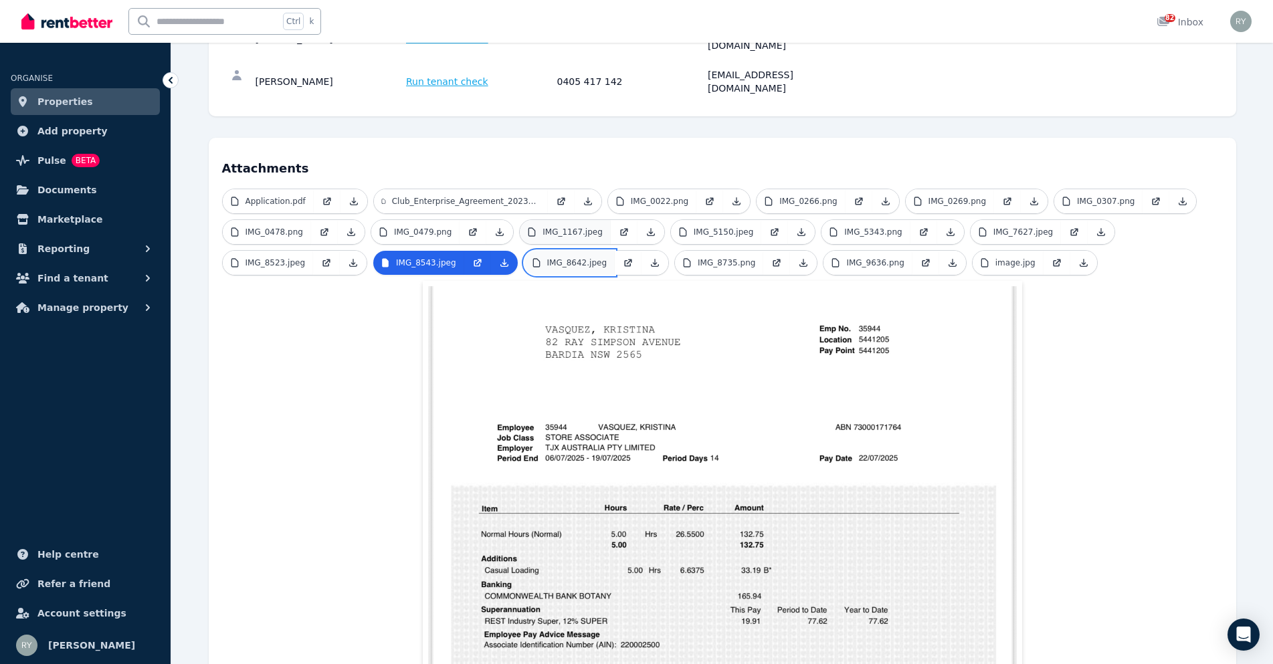
click at [586, 251] on link "IMG_8642.jpeg" at bounding box center [569, 263] width 91 height 24
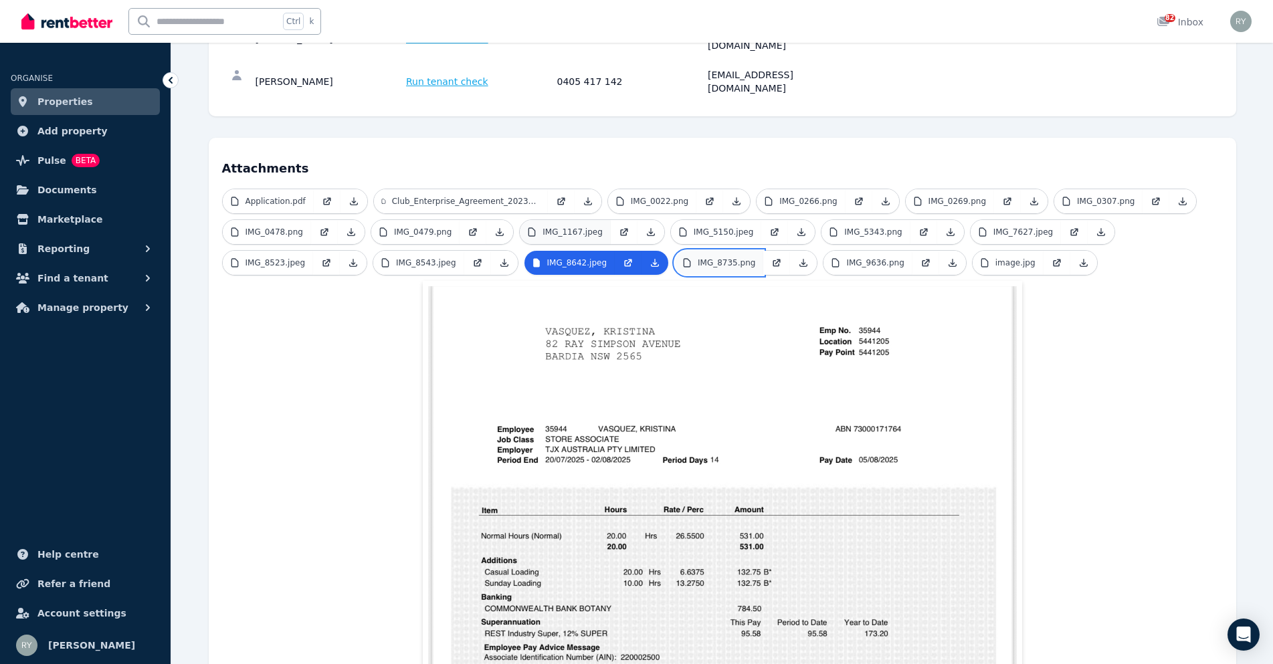
click at [714, 258] on p "IMG_8735.png" at bounding box center [727, 263] width 58 height 11
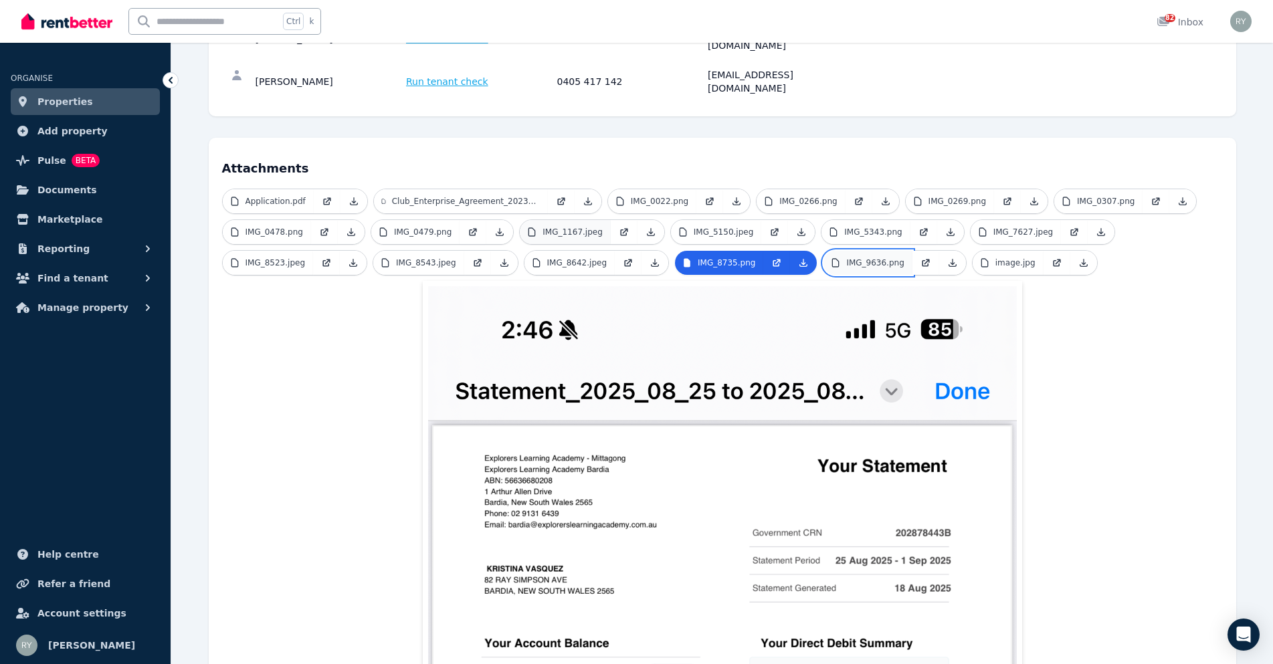
click at [846, 258] on p "IMG_9636.png" at bounding box center [875, 263] width 58 height 11
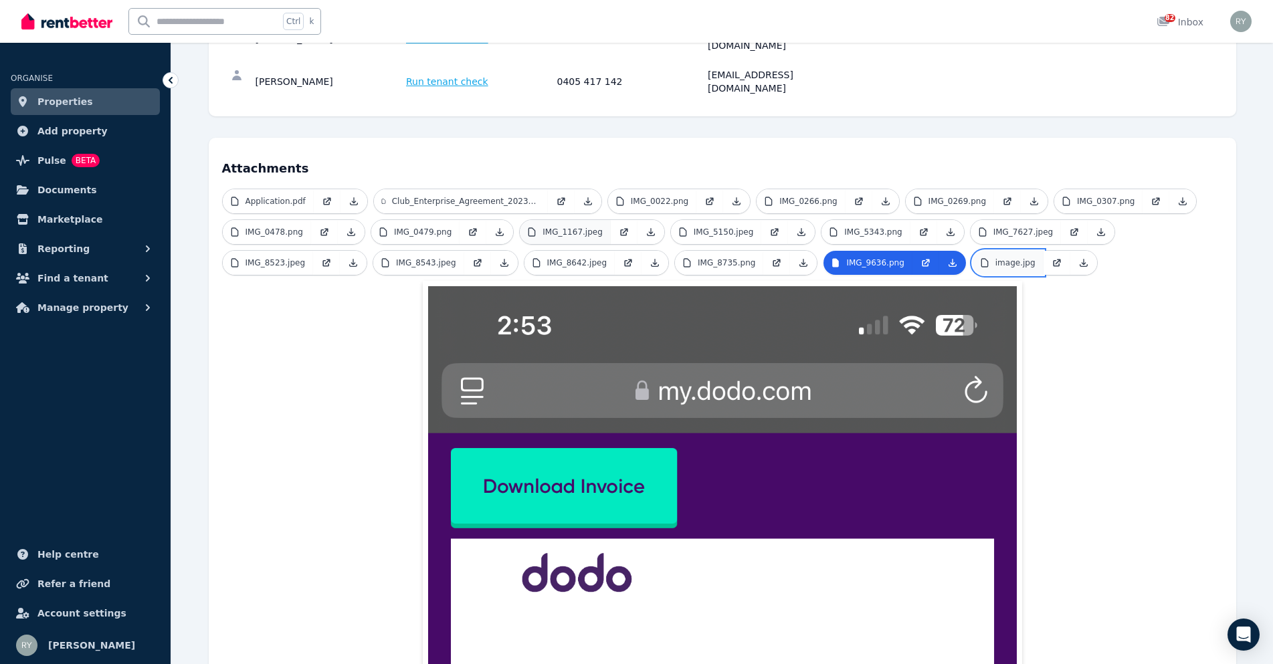
click at [995, 258] on p "image.jpg" at bounding box center [1015, 263] width 40 height 11
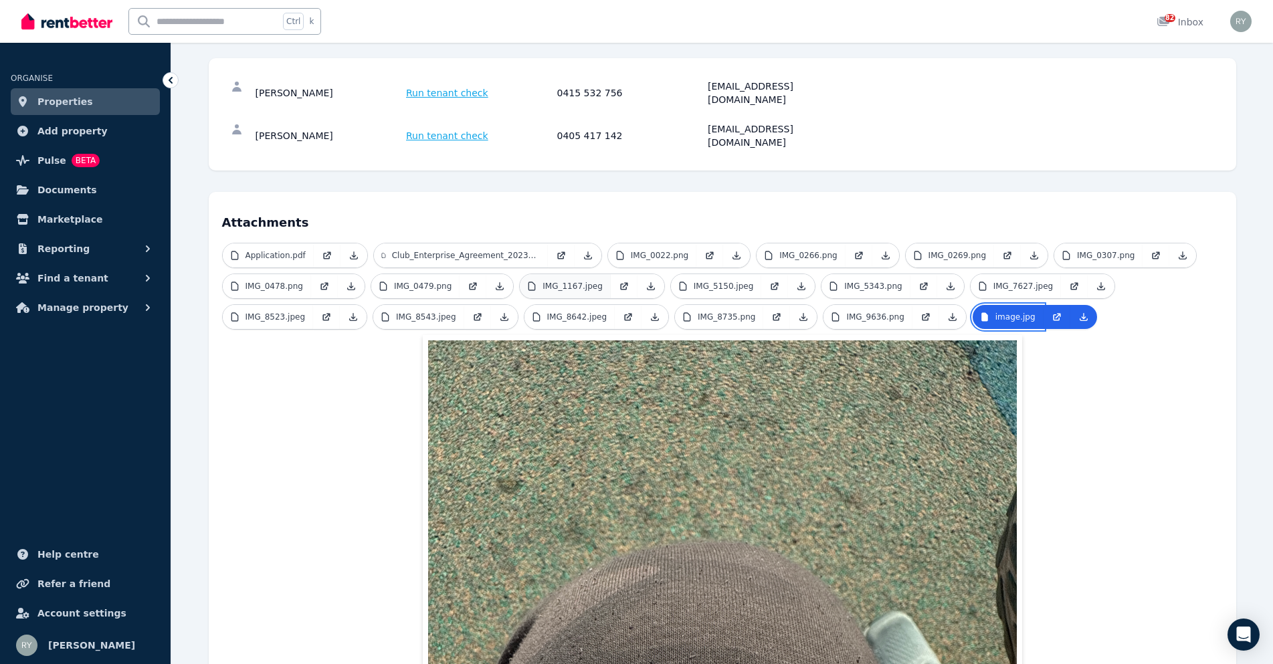
scroll to position [0, 0]
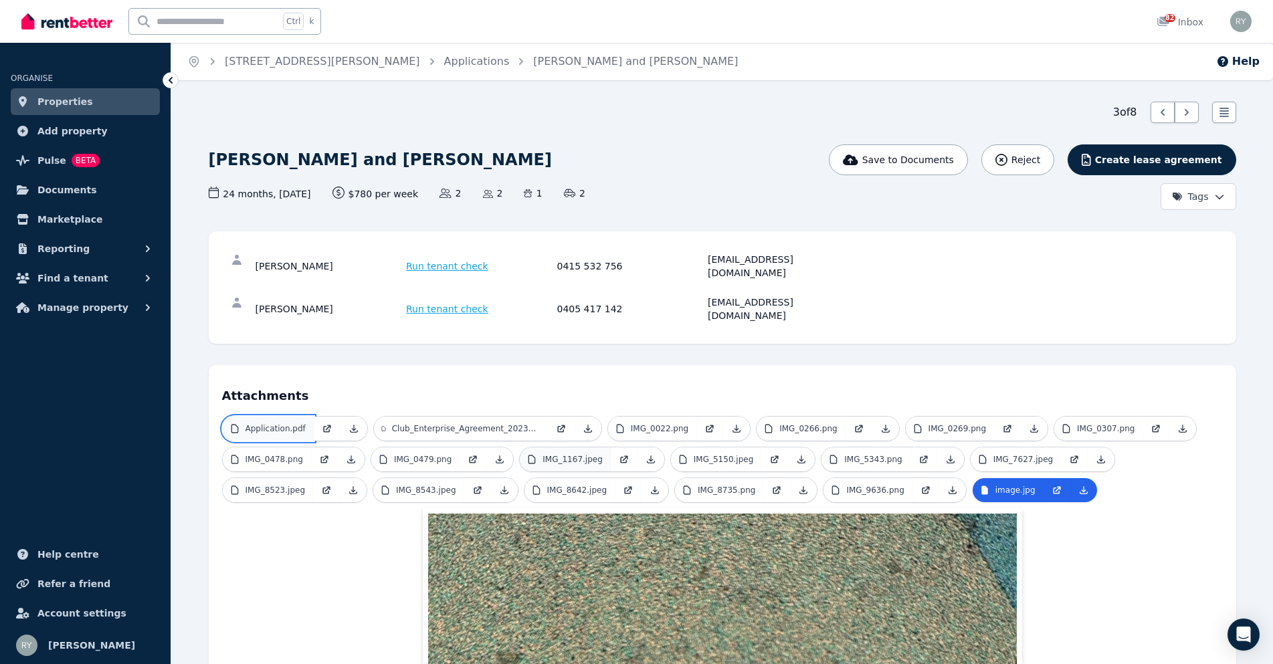
click at [266, 423] on p "Application.pdf" at bounding box center [275, 428] width 60 height 11
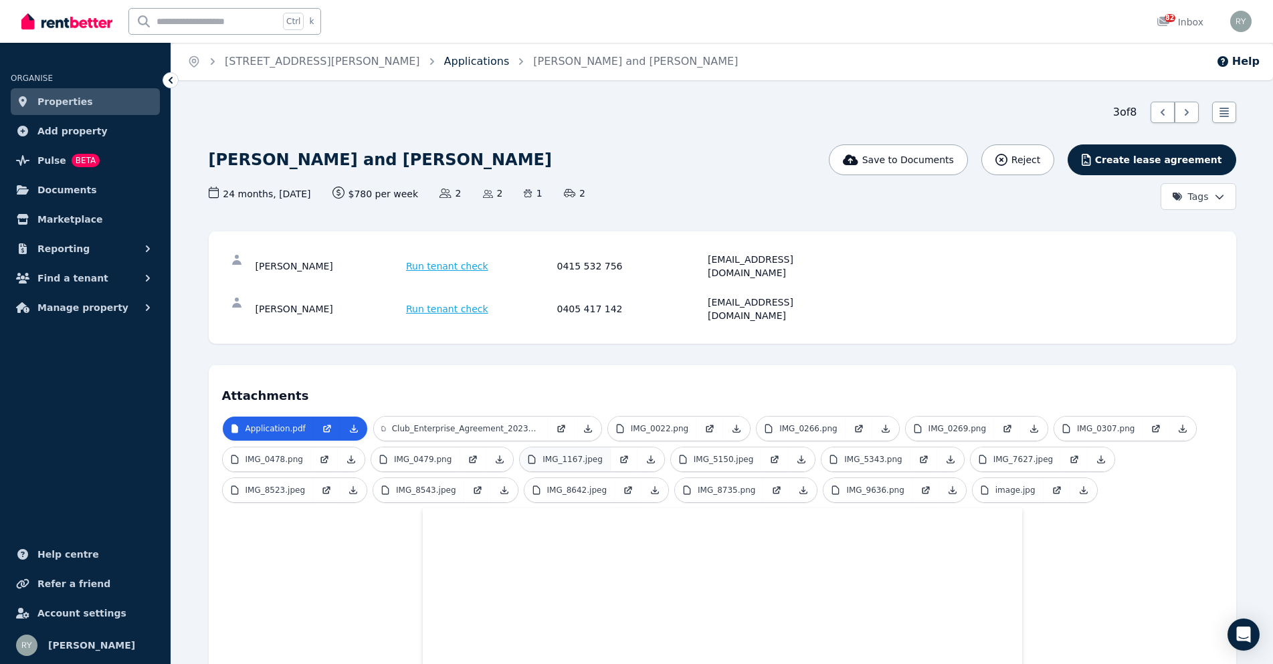
click at [444, 62] on link "Applications" at bounding box center [477, 61] width 66 height 13
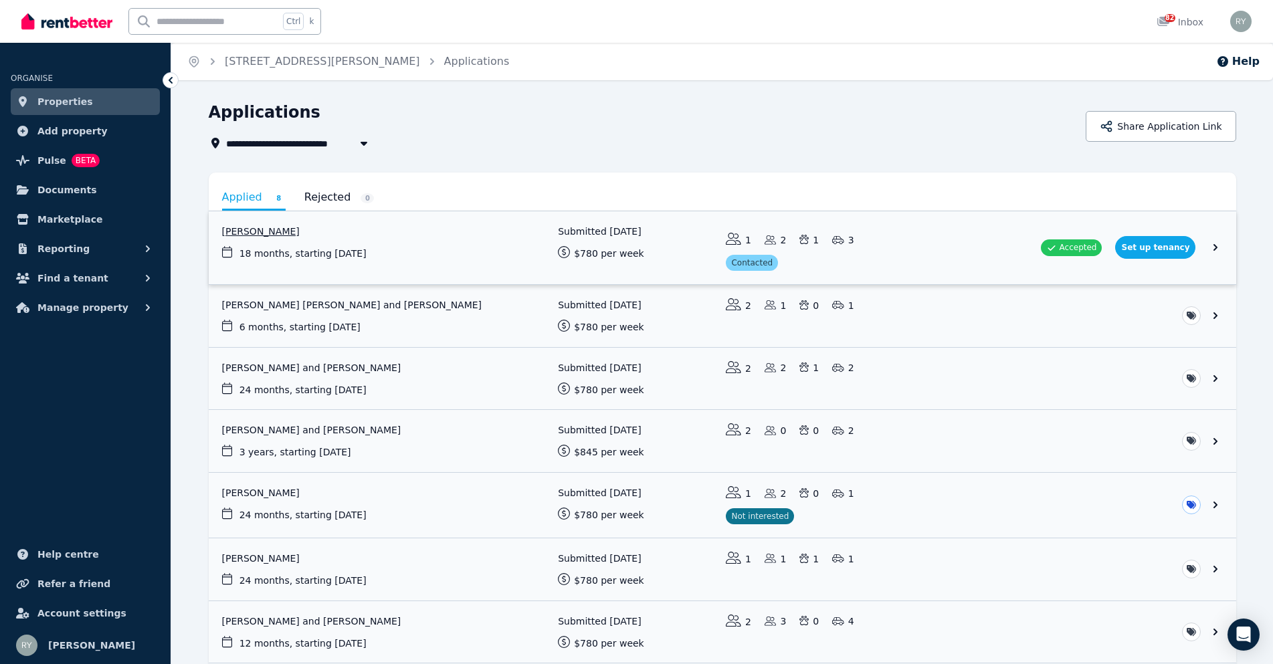
click at [321, 247] on link "View application: Ivanka Frketic" at bounding box center [722, 247] width 1027 height 73
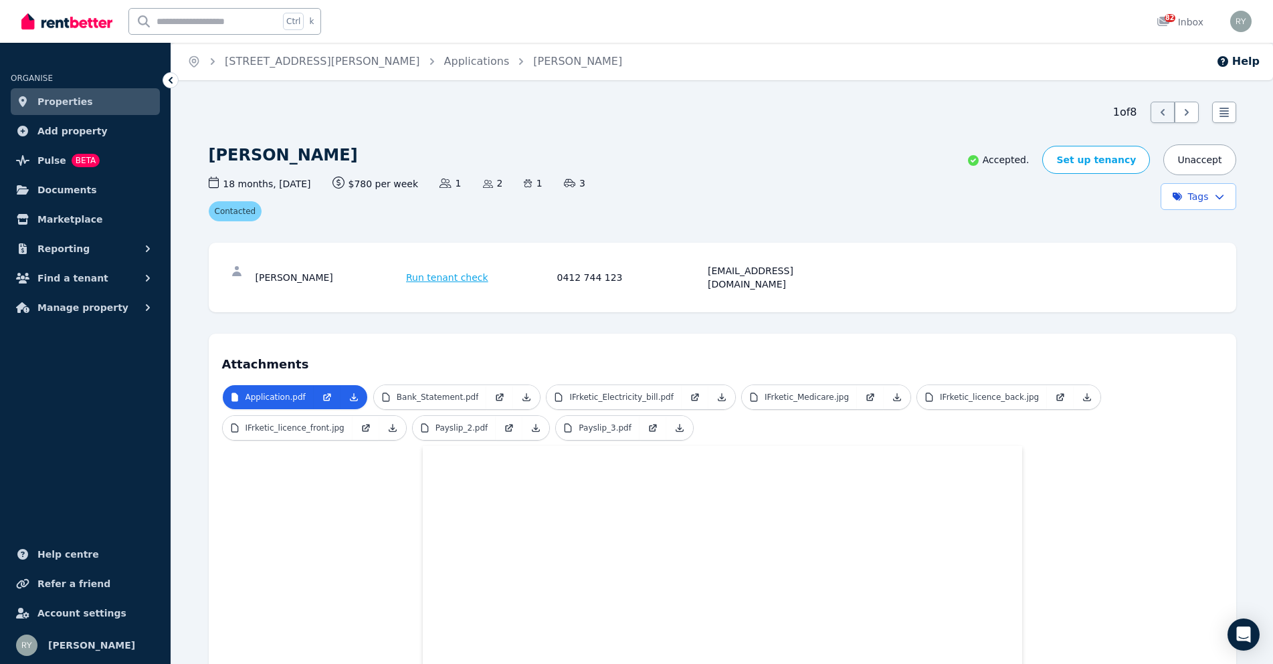
click at [254, 157] on h1 "[PERSON_NAME]" at bounding box center [283, 154] width 149 height 21
copy h1 "[PERSON_NAME]"
click at [940, 392] on p "IFrketic_licence_back.jpg" at bounding box center [989, 397] width 99 height 11
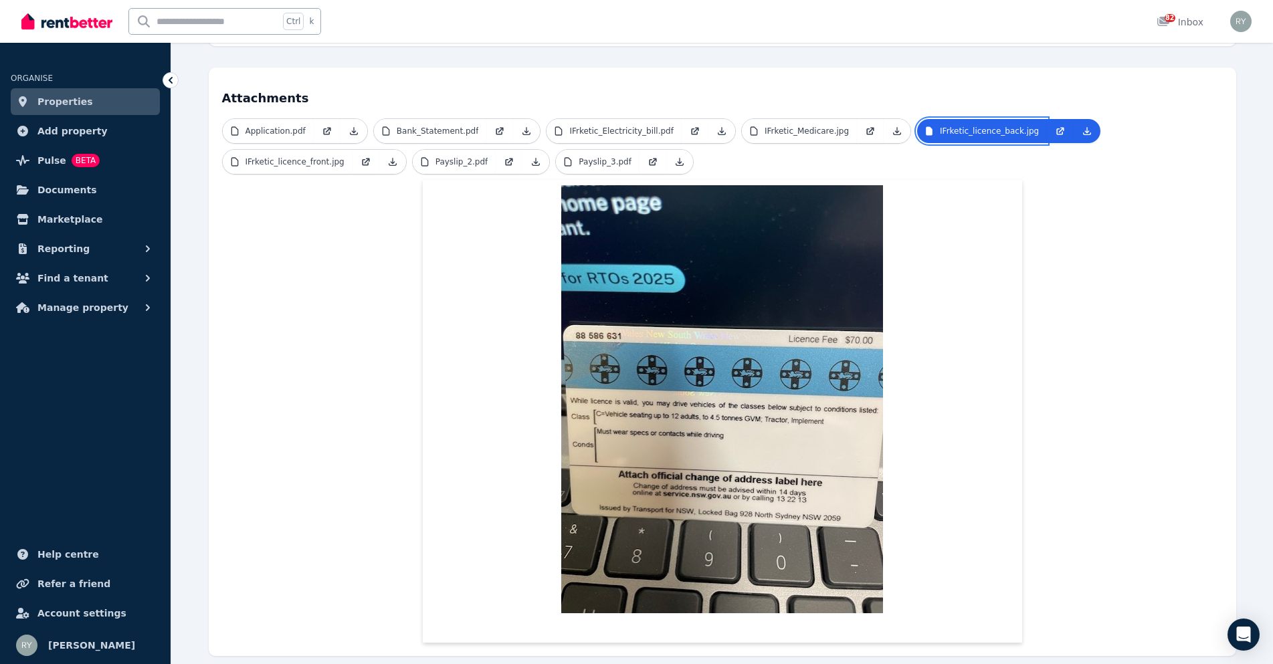
scroll to position [268, 0]
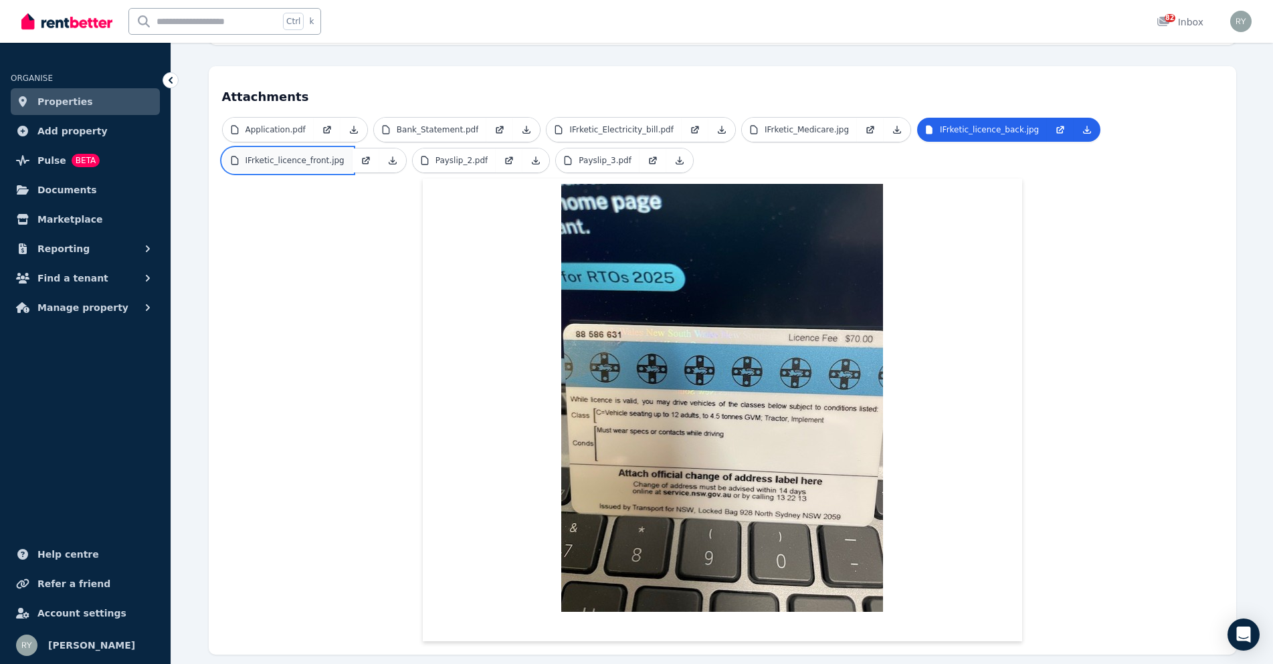
click at [275, 155] on p "IFrketic_licence_front.jpg" at bounding box center [294, 160] width 99 height 11
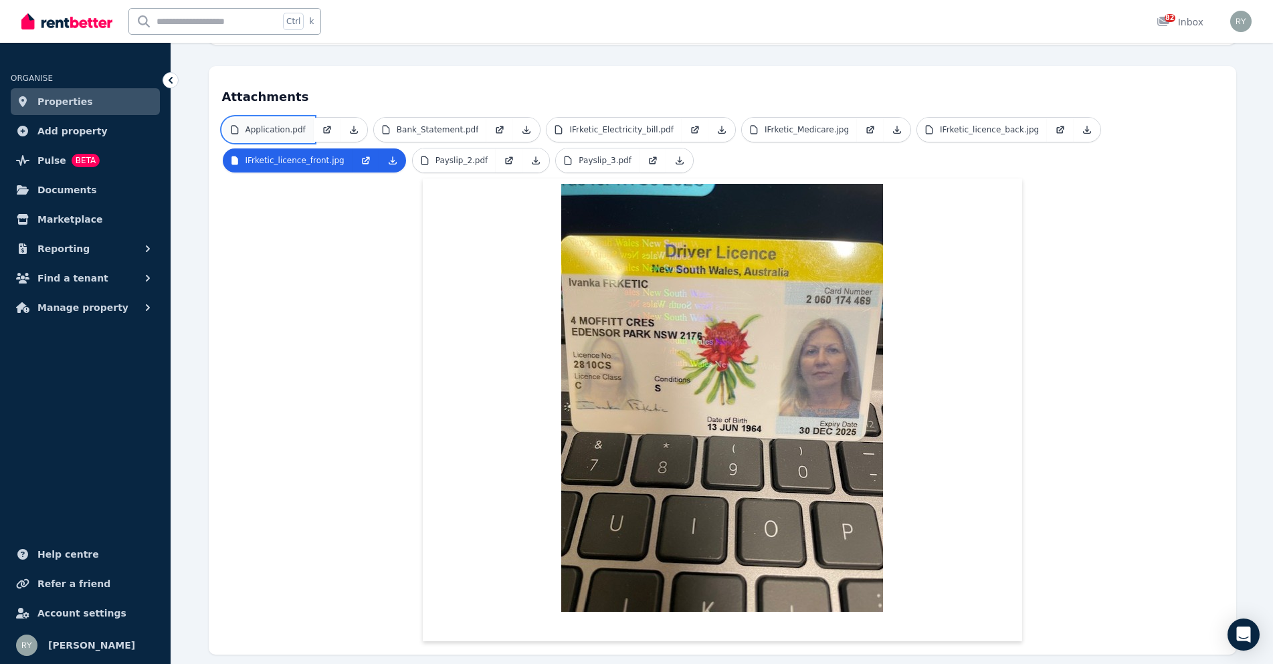
click at [292, 124] on p "Application.pdf" at bounding box center [275, 129] width 60 height 11
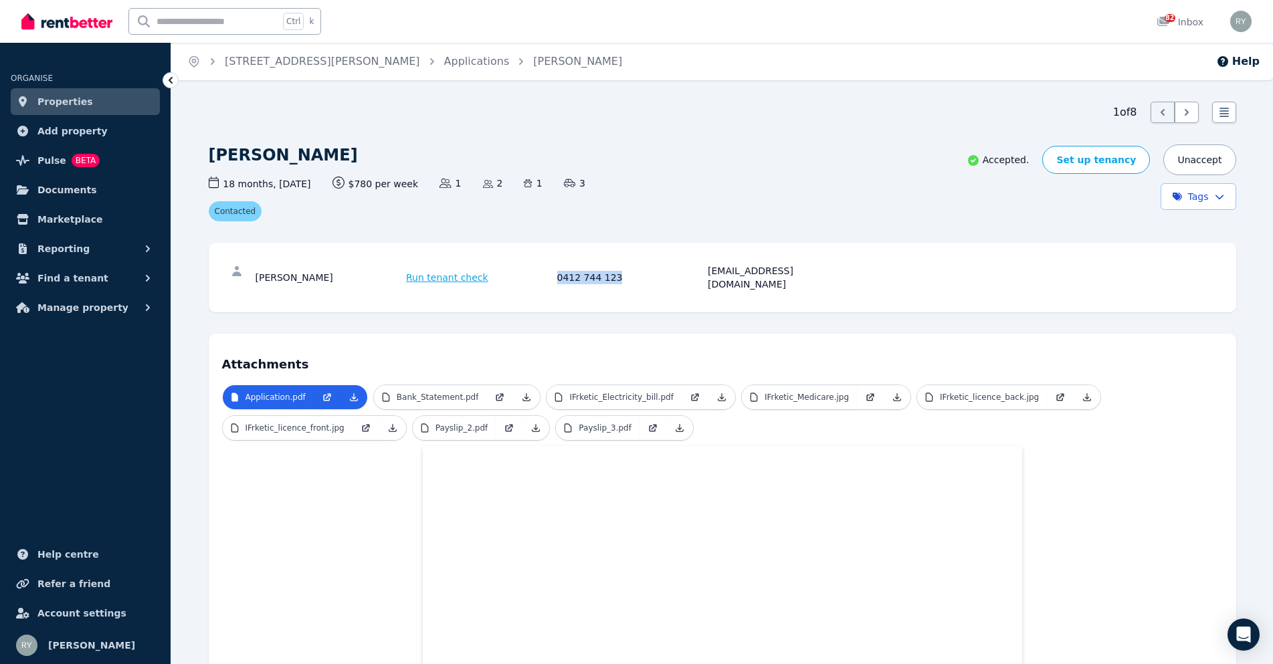
drag, startPoint x: 555, startPoint y: 271, endPoint x: 615, endPoint y: 272, distance: 60.2
click at [615, 272] on div "[PERSON_NAME] Run tenant check 0412 744 123 [EMAIL_ADDRESS][DOMAIN_NAME]" at bounding box center [555, 277] width 599 height 27
copy div "0412 744 123"
click at [719, 270] on div "[EMAIL_ADDRESS][DOMAIN_NAME]" at bounding box center [781, 277] width 147 height 27
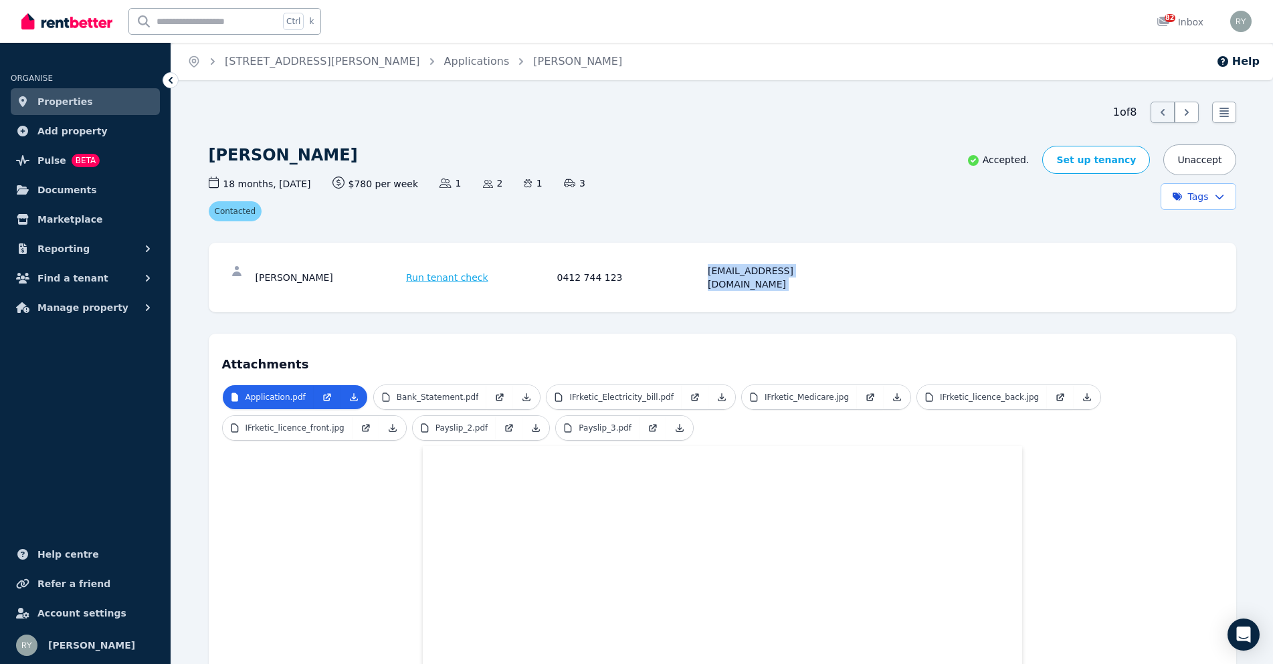
click at [719, 270] on div "[EMAIL_ADDRESS][DOMAIN_NAME]" at bounding box center [781, 277] width 147 height 27
copy div "[EMAIL_ADDRESS][DOMAIN_NAME]"
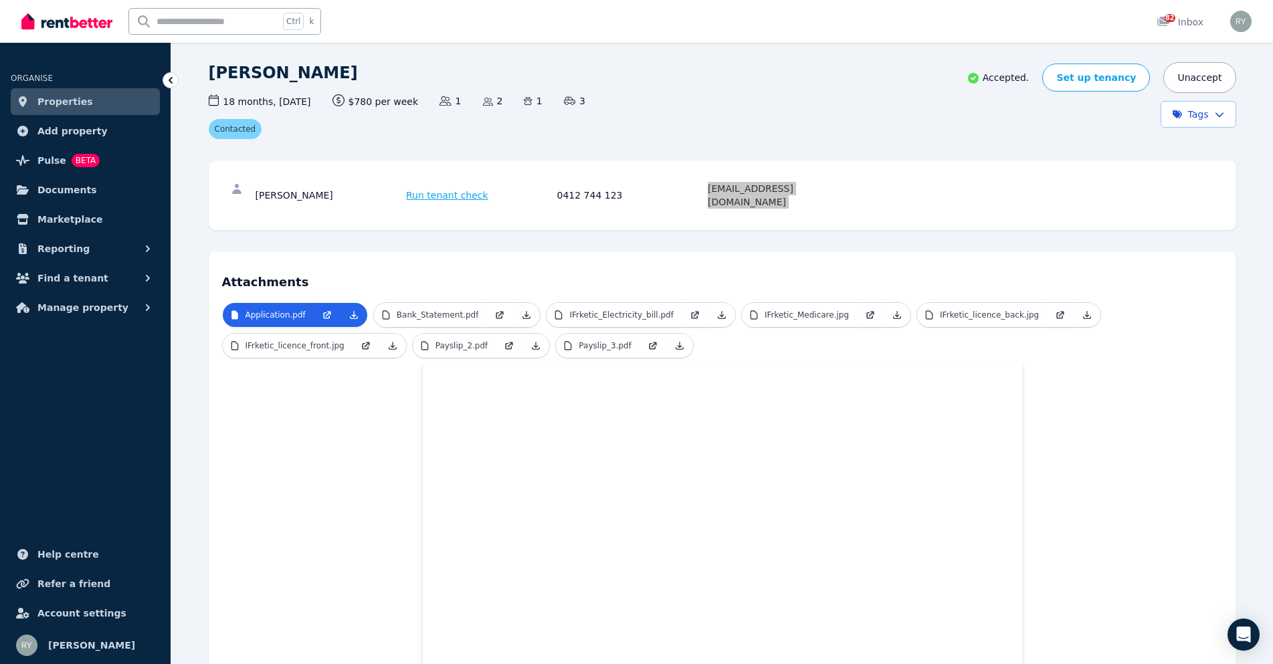
scroll to position [67, 0]
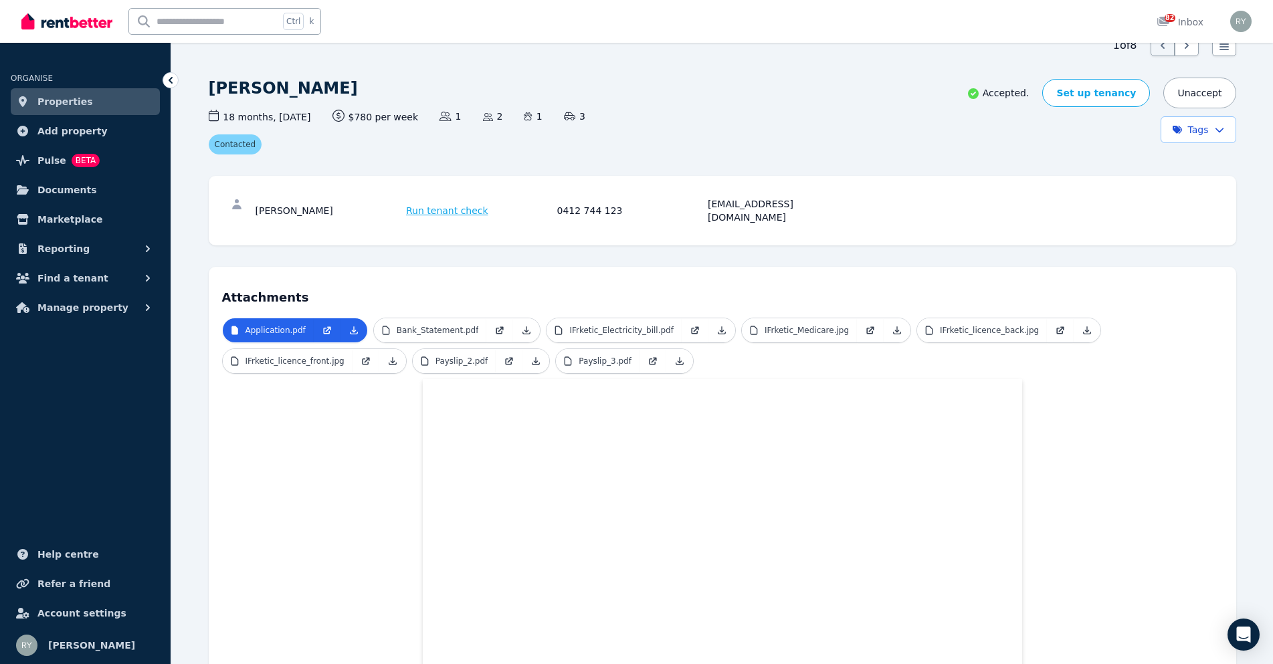
click at [297, 207] on div "[PERSON_NAME]" at bounding box center [329, 210] width 147 height 27
copy div "[PERSON_NAME]"
click at [742, 203] on div "[EMAIL_ADDRESS][DOMAIN_NAME]" at bounding box center [781, 210] width 147 height 27
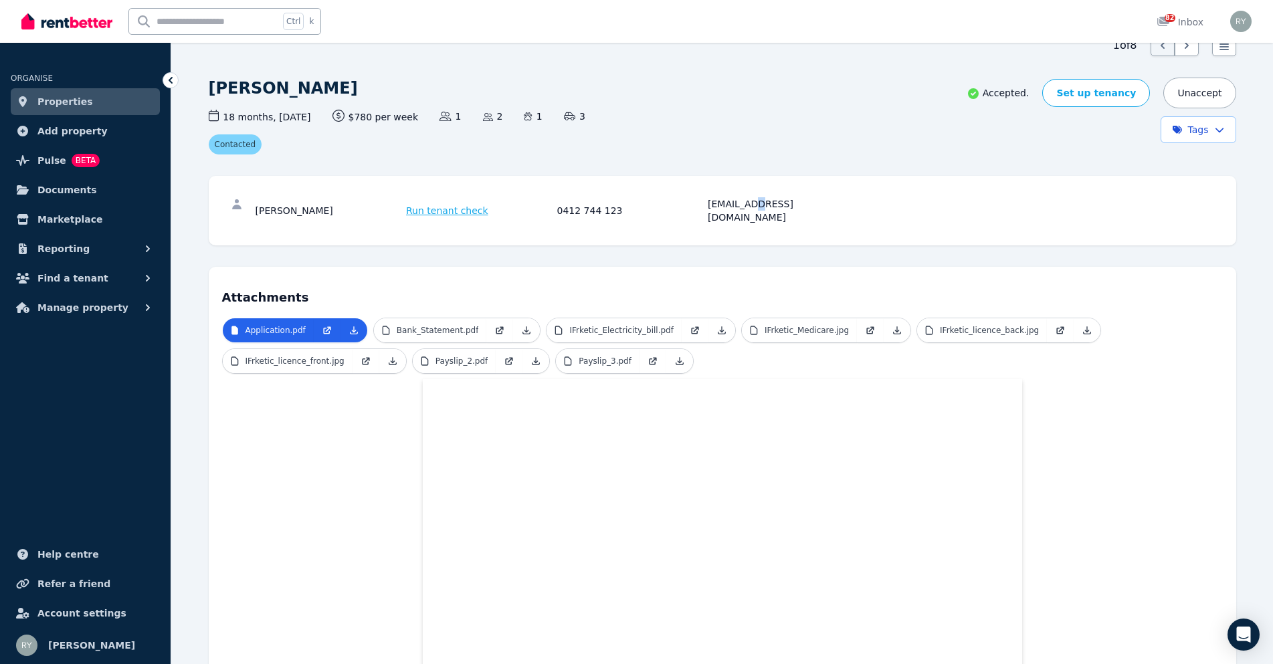
click at [742, 203] on div "[EMAIL_ADDRESS][DOMAIN_NAME]" at bounding box center [781, 210] width 147 height 27
copy div "[EMAIL_ADDRESS][DOMAIN_NAME]"
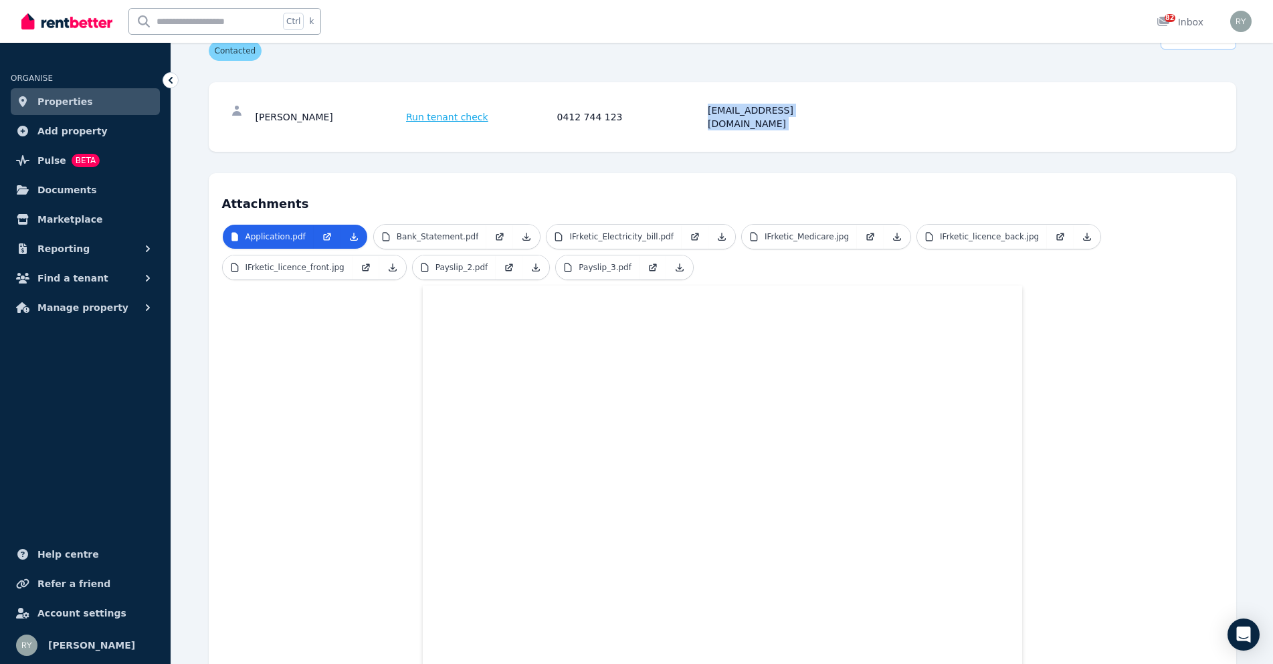
scroll to position [201, 0]
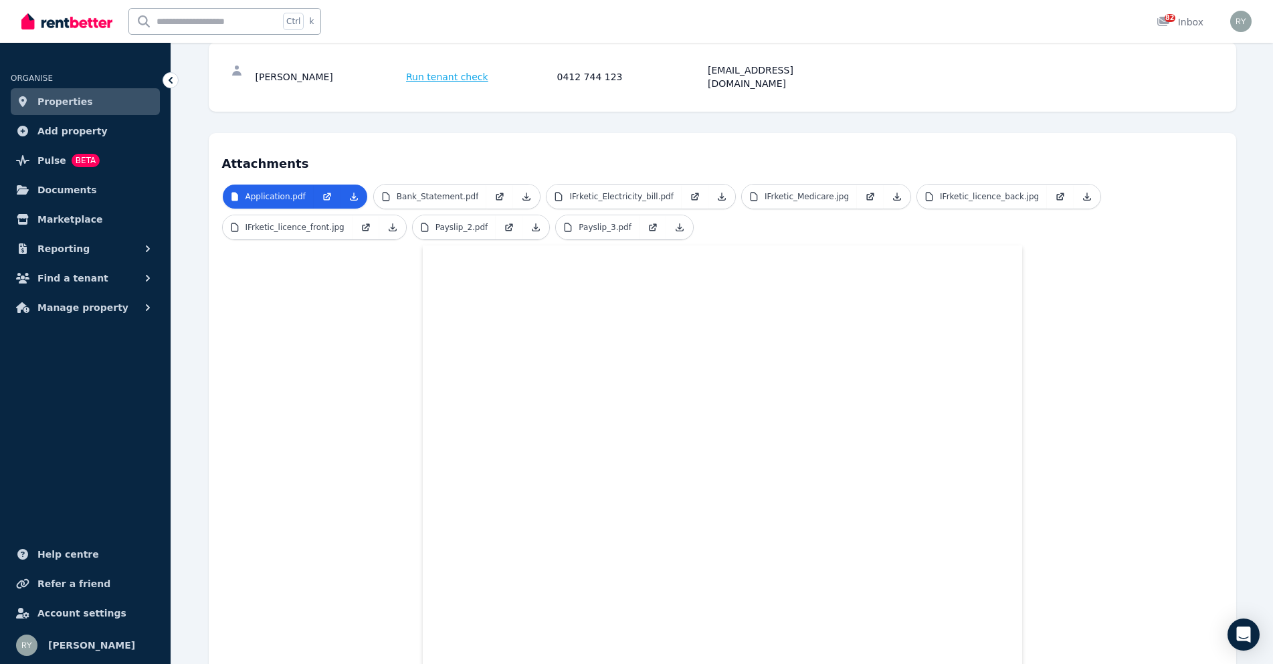
click at [612, 33] on div "Ctrl k 82 Inbox" at bounding box center [613, 21] width 1185 height 43
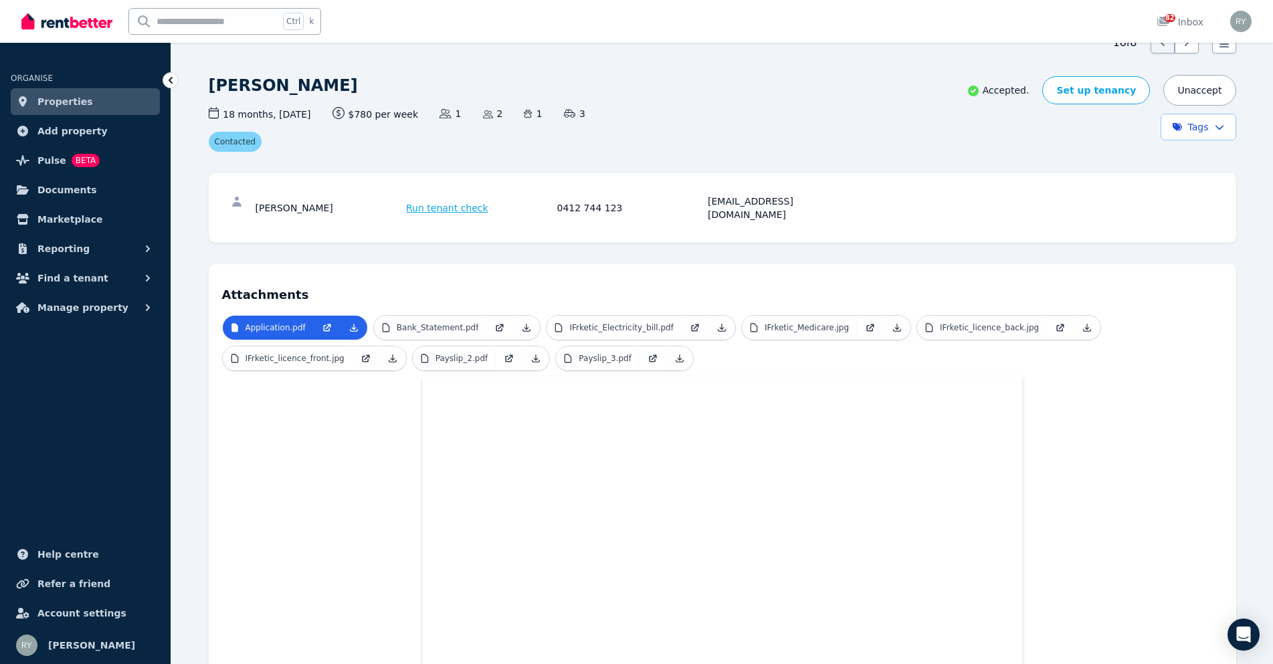
scroll to position [67, 0]
click at [682, 128] on div "18 months , [DATE] Lease term and start date $780 per week Rental amount offere…" at bounding box center [550, 132] width 682 height 45
click at [290, 206] on div "[PERSON_NAME]" at bounding box center [329, 210] width 147 height 27
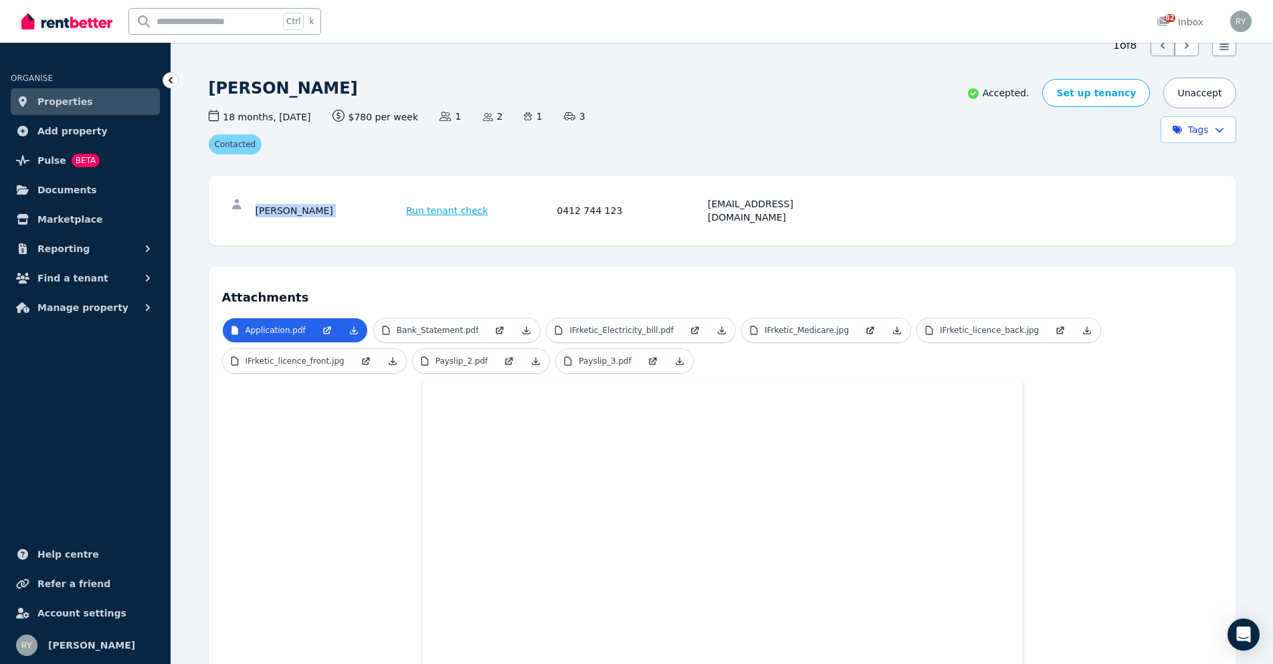
click at [290, 206] on div "[PERSON_NAME]" at bounding box center [329, 210] width 147 height 27
copy div "[PERSON_NAME]"
click at [586, 208] on div "0412 744 123" at bounding box center [630, 210] width 147 height 27
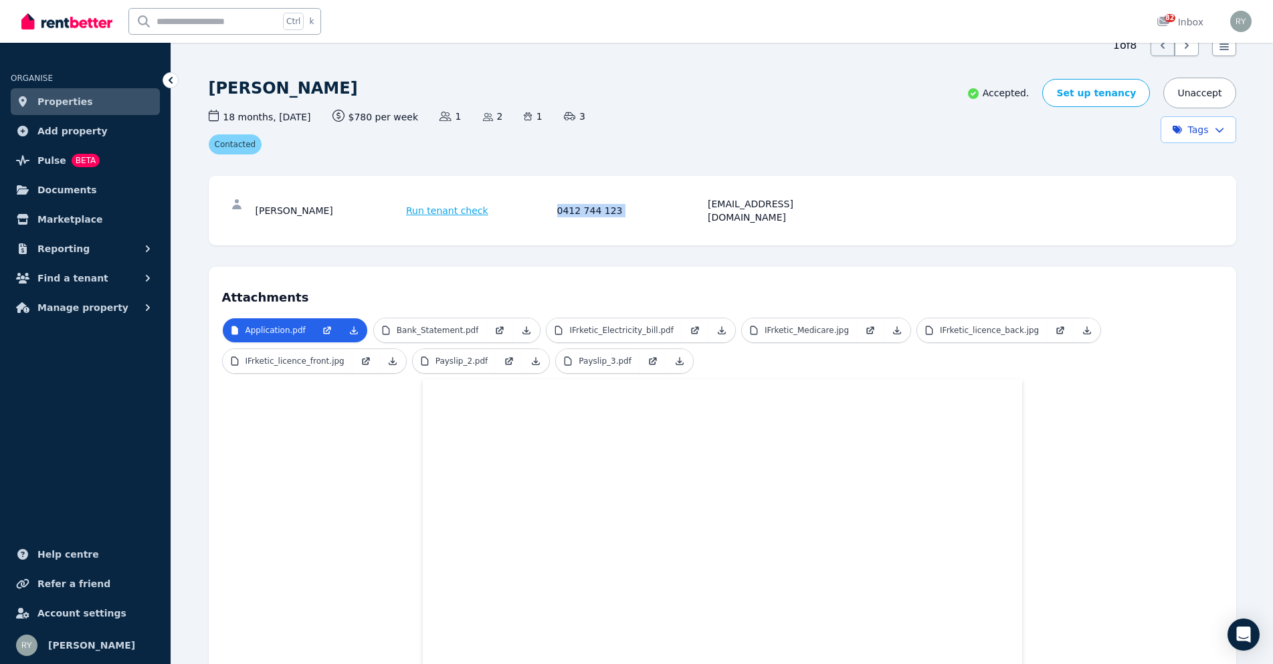
copy div "0412 744 123"
click at [746, 203] on div "[EMAIL_ADDRESS][DOMAIN_NAME]" at bounding box center [781, 210] width 147 height 27
copy div "[EMAIL_ADDRESS][DOMAIN_NAME]"
